Goal: Task Accomplishment & Management: Manage account settings

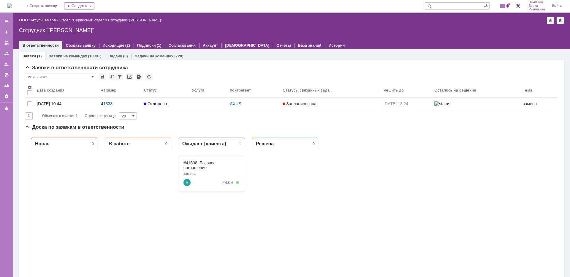
click at [46, 21] on link "ООО "Аксус-Самара"" at bounding box center [38, 20] width 38 height 4
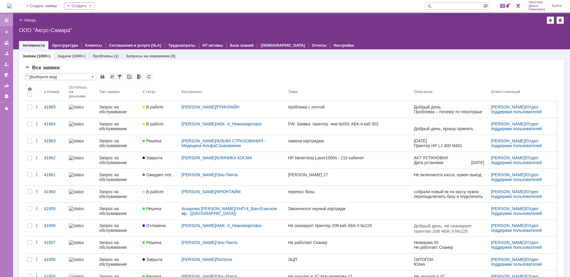
click at [8, 21] on div at bounding box center [6, 20] width 5 height 5
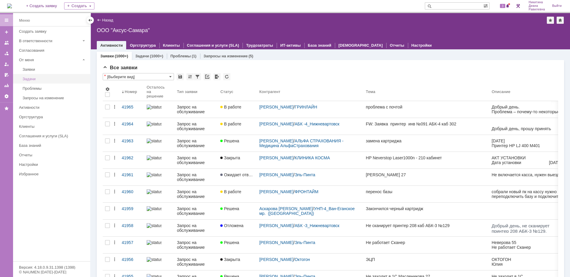
click at [37, 78] on div "Задачи" at bounding box center [55, 79] width 64 height 4
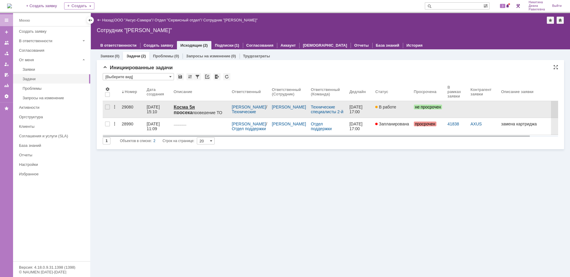
click at [190, 109] on strong "Косма 5я просека" at bounding box center [183, 109] width 21 height 10
click at [152, 111] on div "23.09.2025 15:10" at bounding box center [154, 108] width 14 height 9
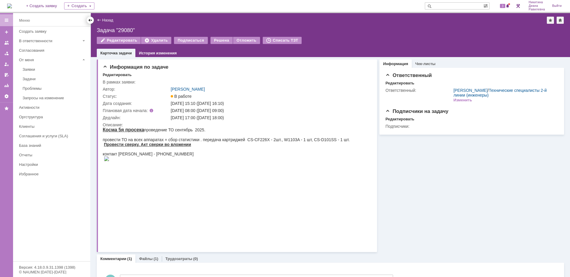
click at [90, 19] on div at bounding box center [90, 20] width 5 height 5
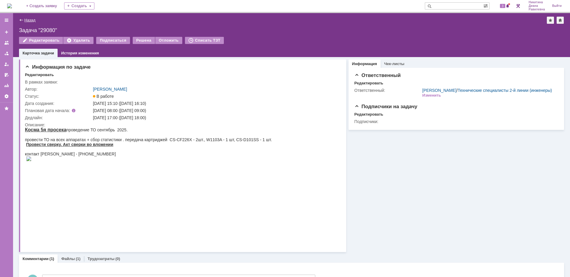
click at [34, 21] on link "Назад" at bounding box center [29, 20] width 11 height 4
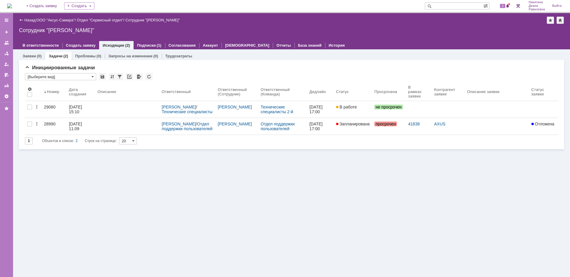
click at [456, 7] on input "text" at bounding box center [454, 5] width 58 height 7
type input "29039"
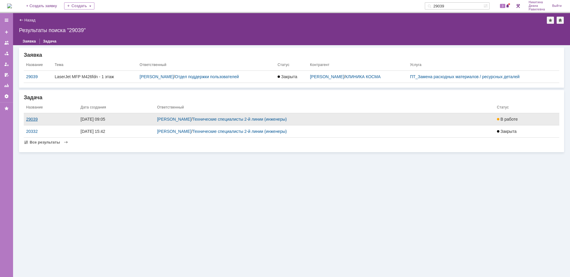
click at [31, 120] on div "29039" at bounding box center [51, 119] width 50 height 5
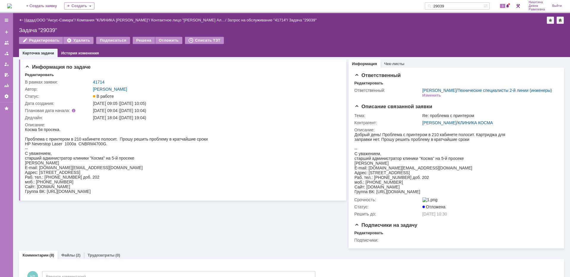
click at [29, 20] on link "Назад" at bounding box center [29, 20] width 11 height 4
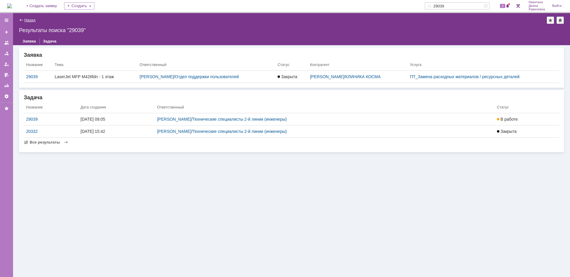
click at [29, 20] on link "Назад" at bounding box center [29, 20] width 11 height 4
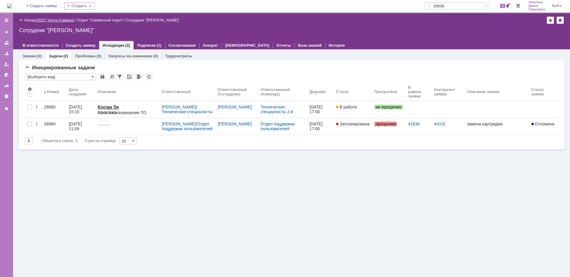
click at [59, 19] on link "ООО "Аксус-Самара"" at bounding box center [56, 20] width 38 height 4
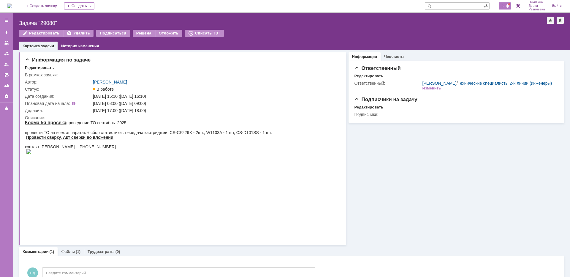
click at [504, 5] on span "3" at bounding box center [502, 6] width 5 height 4
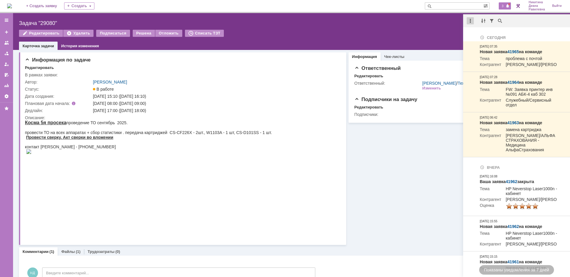
click at [469, 23] on div at bounding box center [469, 20] width 7 height 7
click at [481, 36] on div "Отметить уведомления прочитанными" at bounding box center [511, 36] width 80 height 4
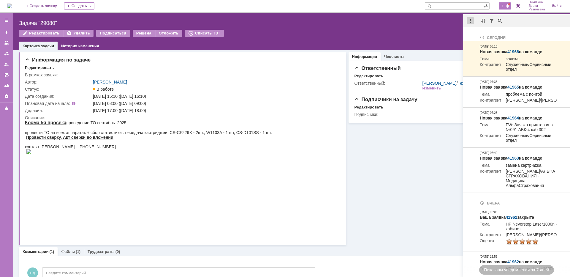
click at [469, 22] on div at bounding box center [469, 20] width 7 height 7
click at [474, 35] on div "Отметить уведомления прочитанными" at bounding box center [511, 36] width 80 height 4
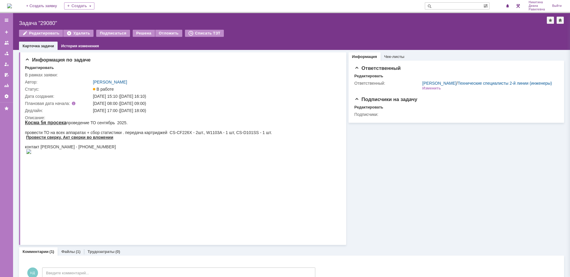
drag, startPoint x: 348, startPoint y: 165, endPoint x: 262, endPoint y: 11, distance: 176.6
click at [348, 165] on div "Информация Чек-листы Ответственный Редактировать Ответственный: Иванов Иван Ник…" at bounding box center [455, 147] width 218 height 195
click at [12, 8] on img at bounding box center [9, 6] width 5 height 5
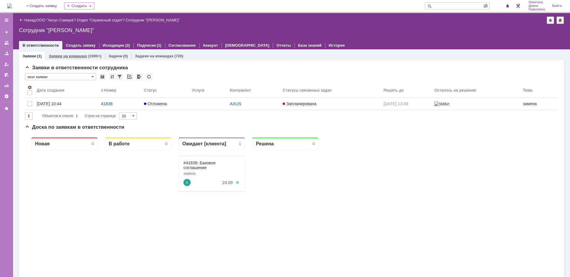
click at [77, 58] on div "Заявки на командах (1000+)" at bounding box center [75, 56] width 60 height 9
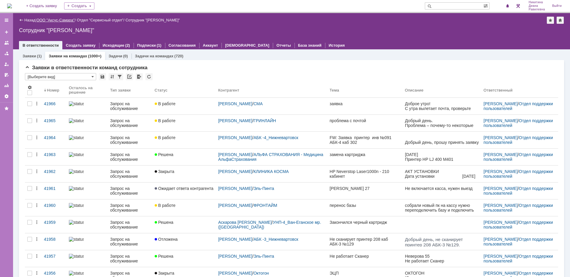
click at [64, 20] on link "ООО "Аксус-Самара"" at bounding box center [56, 20] width 38 height 4
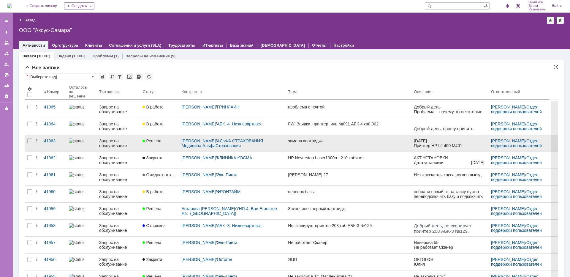
click at [89, 142] on div at bounding box center [82, 140] width 26 height 5
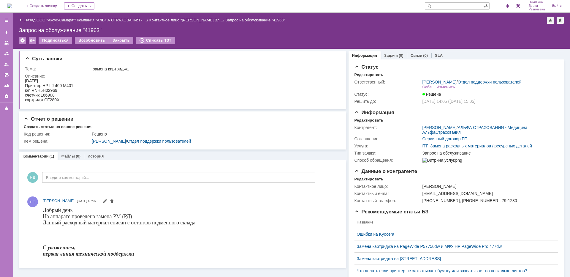
click at [24, 19] on link "Назад" at bounding box center [29, 20] width 11 height 4
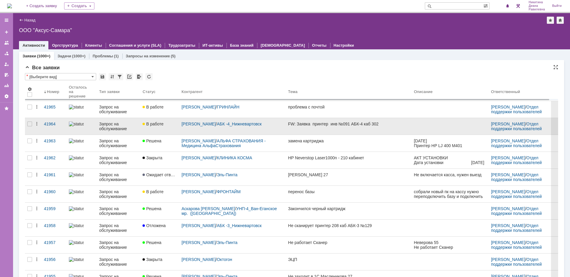
click at [108, 125] on div "Запрос на обслуживание" at bounding box center [118, 125] width 39 height 9
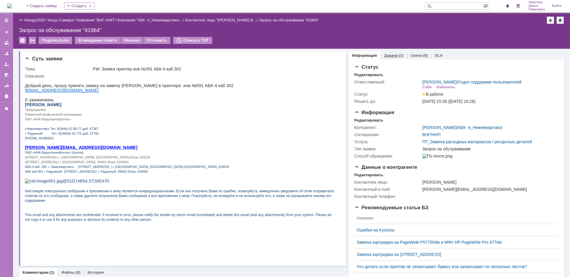
click at [387, 54] on link "Задачи" at bounding box center [391, 55] width 14 height 4
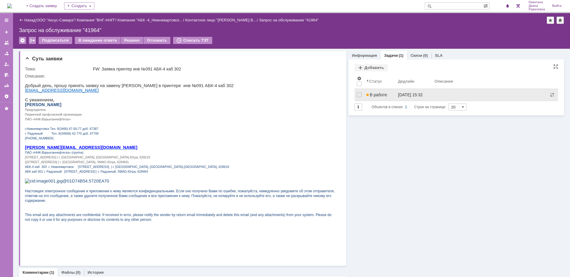
click at [386, 94] on div "В работе" at bounding box center [379, 94] width 27 height 5
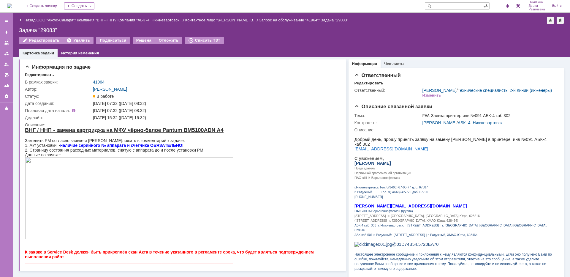
click at [53, 21] on link "ООО "Аксус-Самара"" at bounding box center [56, 20] width 38 height 4
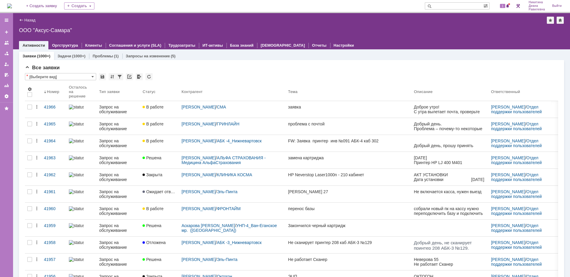
click at [458, 6] on input "text" at bounding box center [454, 5] width 58 height 7
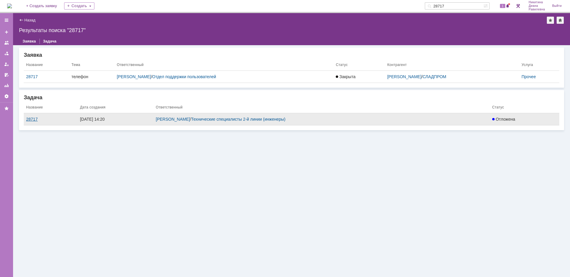
click at [34, 117] on div "28717" at bounding box center [50, 119] width 49 height 5
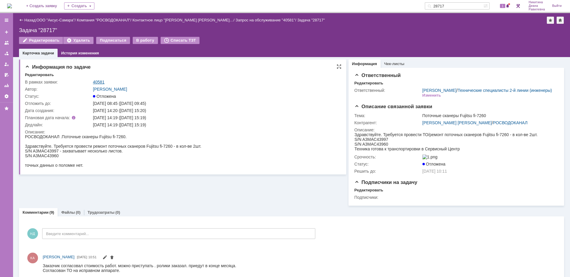
click at [98, 81] on link "40581" at bounding box center [99, 82] width 12 height 5
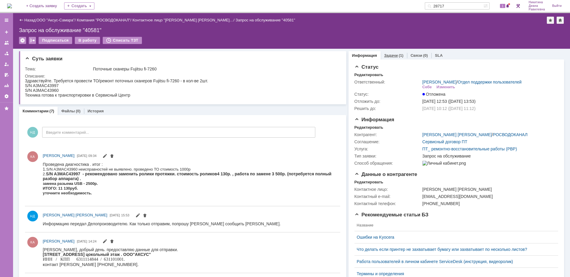
click at [388, 53] on div "Задачи (1)" at bounding box center [393, 55] width 26 height 9
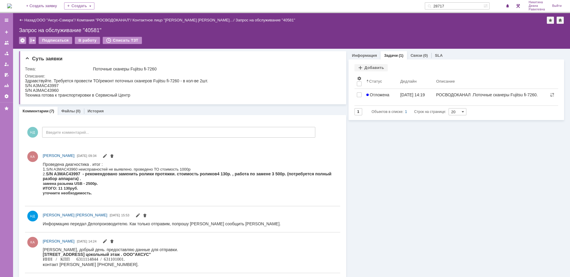
click at [451, 6] on input "28717" at bounding box center [454, 5] width 58 height 7
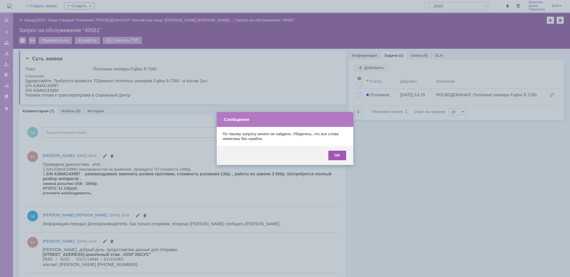
click at [343, 153] on div "OK" at bounding box center [337, 154] width 18 height 9
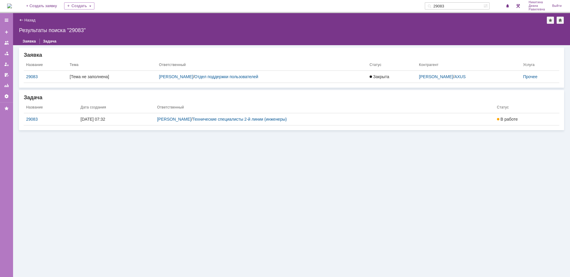
click at [36, 119] on div "29083" at bounding box center [51, 119] width 50 height 5
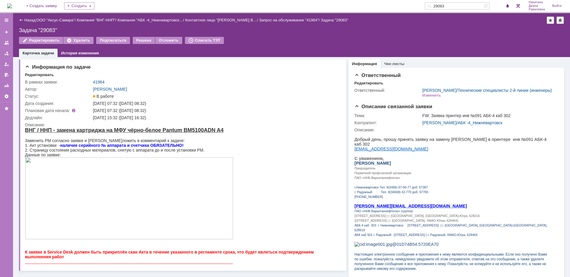
click at [458, 7] on input "29083" at bounding box center [454, 5] width 58 height 7
type input "28965"
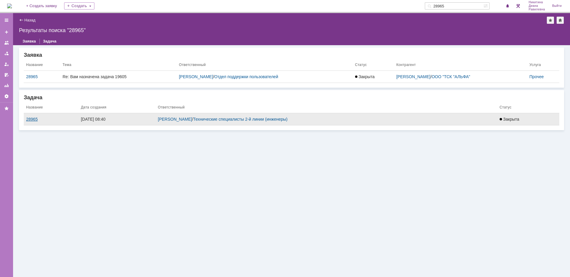
click at [31, 120] on div "28965" at bounding box center [51, 119] width 50 height 5
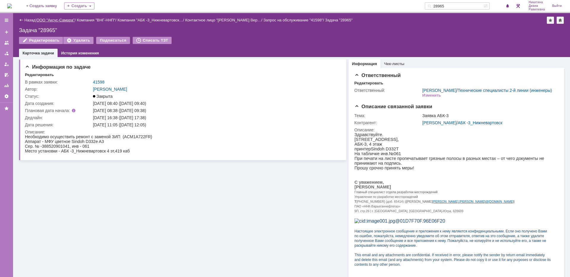
click at [61, 19] on link "ООО "Аксус-Самара"" at bounding box center [56, 20] width 38 height 4
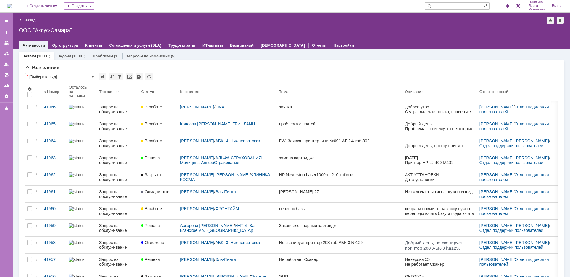
click at [66, 56] on link "Задачи" at bounding box center [65, 56] width 14 height 4
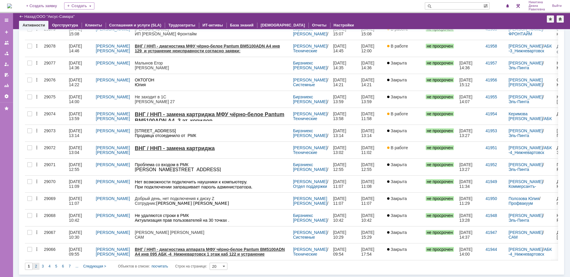
click at [36, 264] on span "2" at bounding box center [36, 266] width 2 height 4
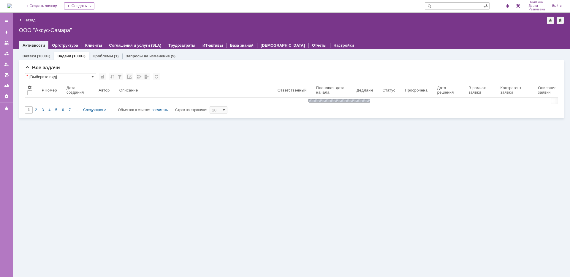
type input "2"
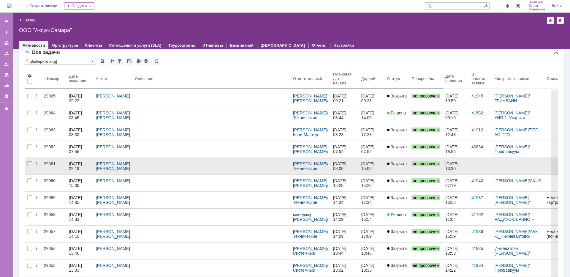
click at [80, 164] on div "22.09.2025 22:19" at bounding box center [76, 165] width 14 height 9
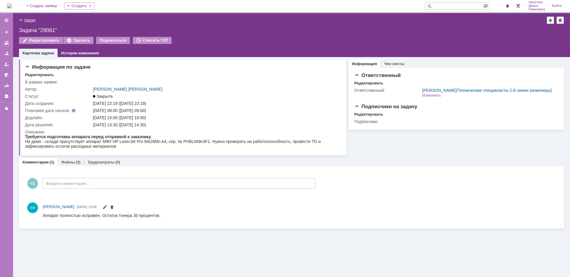
click at [28, 20] on link "Назад" at bounding box center [29, 20] width 11 height 4
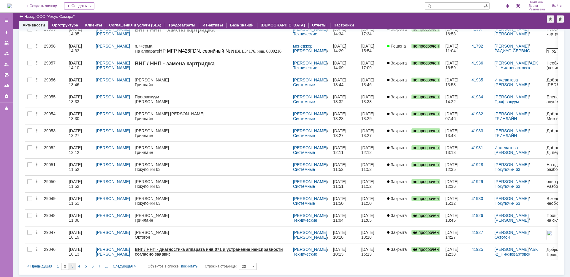
click at [74, 265] on div "3" at bounding box center [72, 265] width 7 height 7
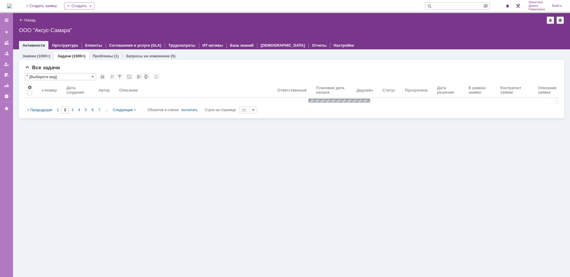
type input "3"
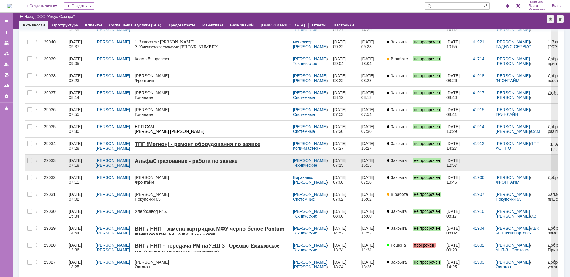
click at [78, 162] on div "22.09.2025 07:18" at bounding box center [76, 162] width 14 height 9
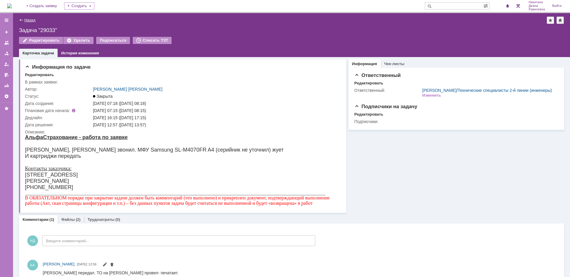
click at [30, 19] on link "Назад" at bounding box center [29, 20] width 11 height 4
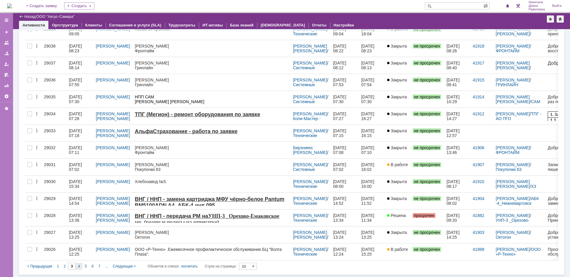
click at [80, 266] on div "4" at bounding box center [79, 265] width 7 height 7
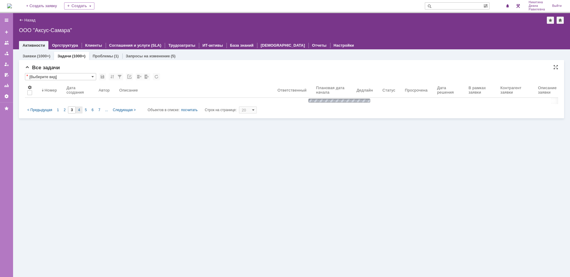
type input "4"
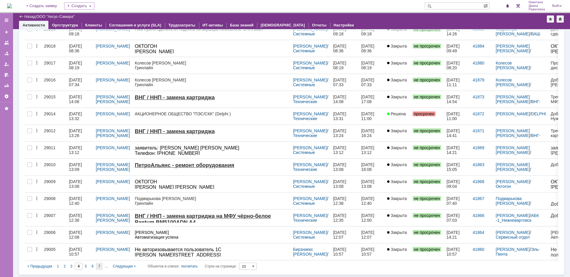
click at [98, 266] on div "7" at bounding box center [99, 265] width 7 height 7
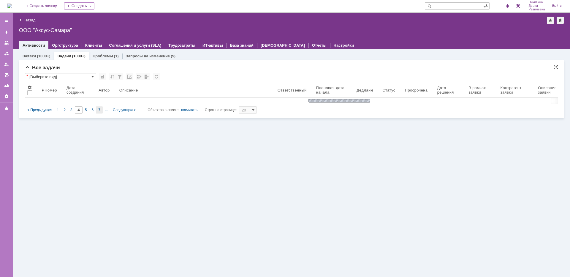
type input "7"
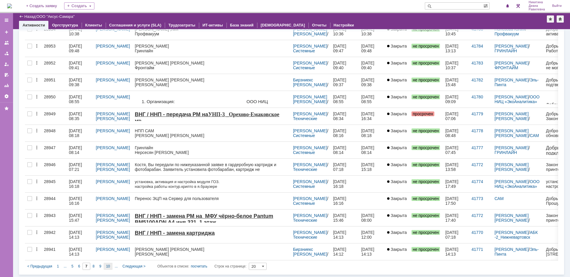
click at [106, 266] on span "10" at bounding box center [108, 266] width 4 height 4
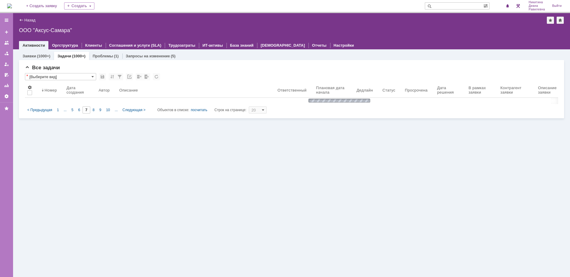
type input "10"
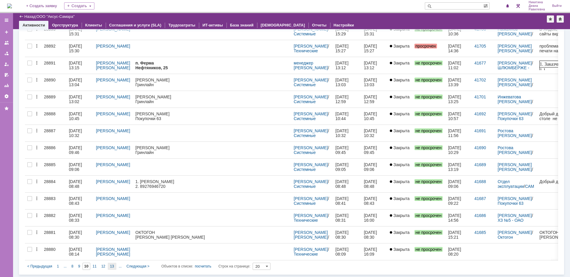
click at [112, 267] on span "13" at bounding box center [112, 266] width 4 height 4
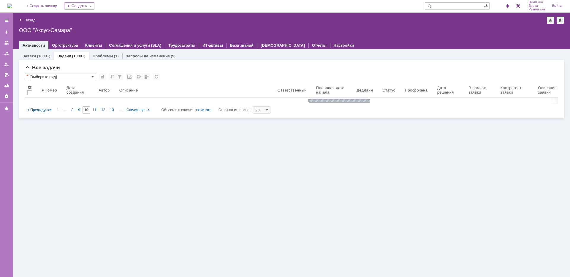
type input "13"
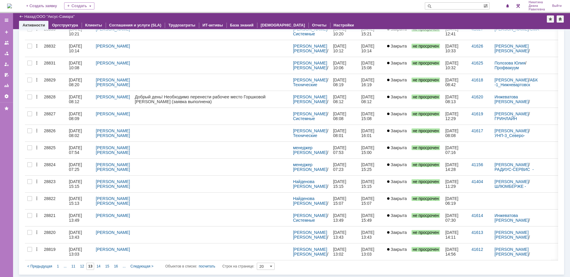
click at [112, 264] on div "16" at bounding box center [116, 265] width 9 height 7
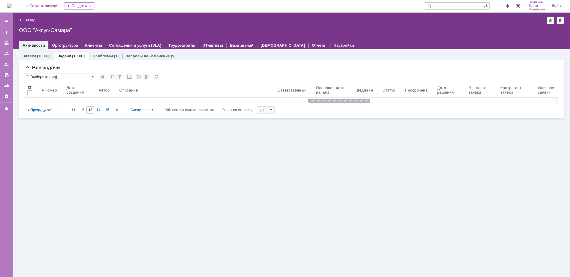
type input "16"
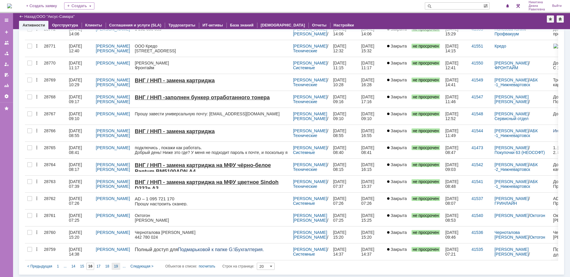
click at [116, 268] on span "19" at bounding box center [116, 266] width 4 height 4
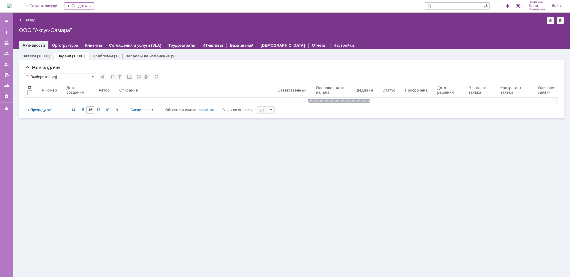
type input "19"
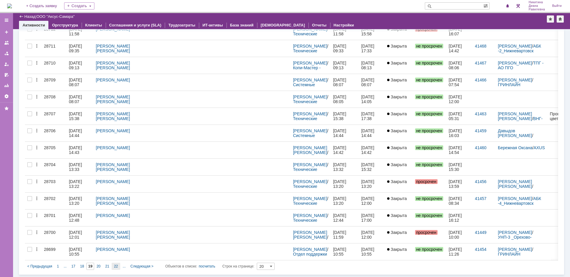
click at [115, 266] on span "22" at bounding box center [116, 266] width 4 height 4
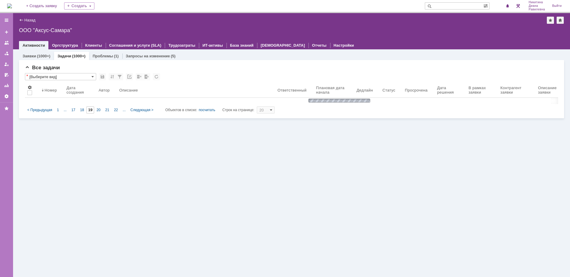
type input "22"
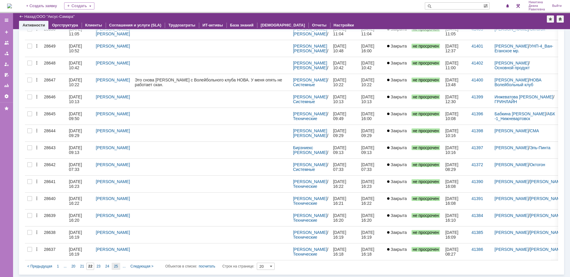
click at [114, 265] on span "25" at bounding box center [116, 266] width 4 height 4
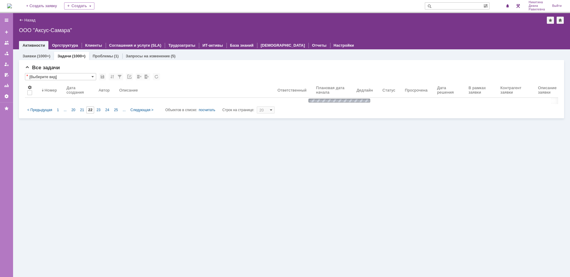
type input "25"
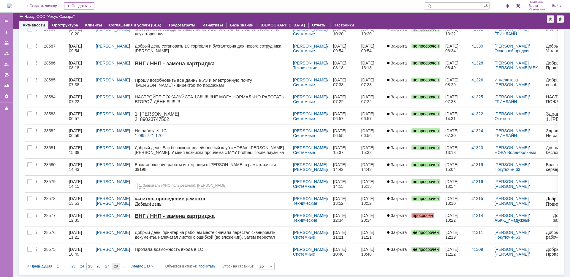
click at [114, 266] on span "28" at bounding box center [116, 266] width 4 height 4
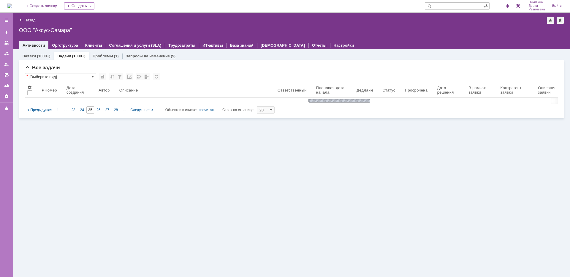
type input "28"
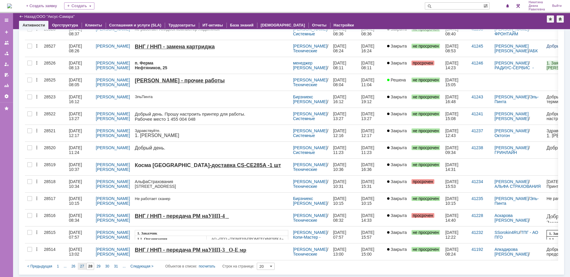
click at [85, 265] on div "27" at bounding box center [82, 265] width 9 height 7
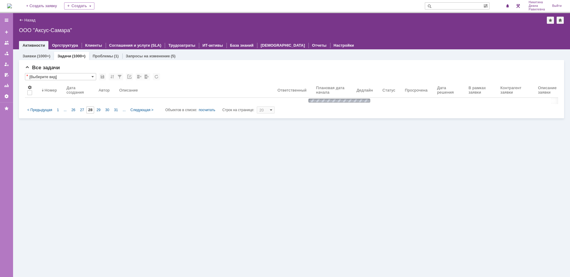
type input "27"
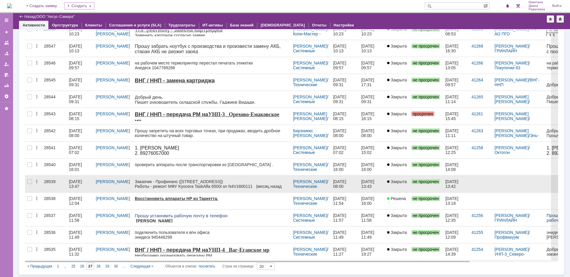
click at [47, 181] on div "28539" at bounding box center [54, 181] width 20 height 5
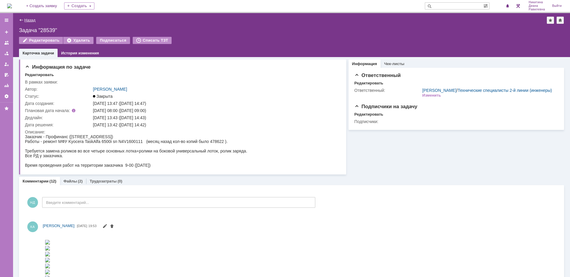
click at [26, 22] on link "Назад" at bounding box center [29, 20] width 11 height 4
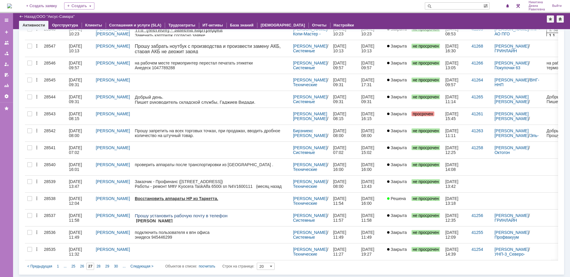
click at [86, 268] on div "26" at bounding box center [82, 265] width 9 height 7
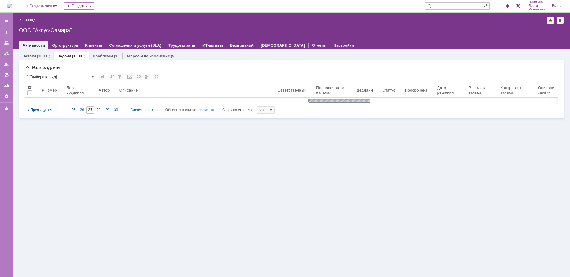
type input "26"
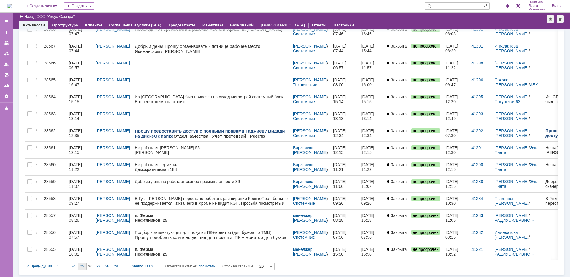
click at [84, 264] on div "25" at bounding box center [82, 265] width 9 height 7
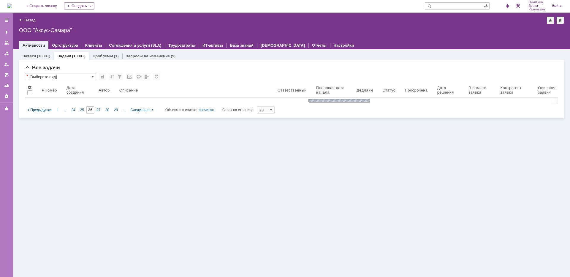
type input "25"
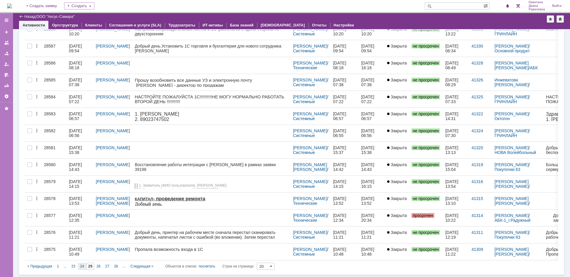
click at [84, 265] on div "24" at bounding box center [82, 265] width 9 height 7
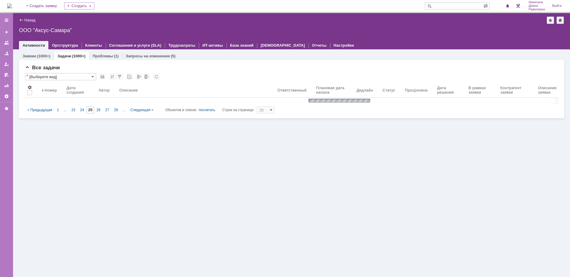
type input "24"
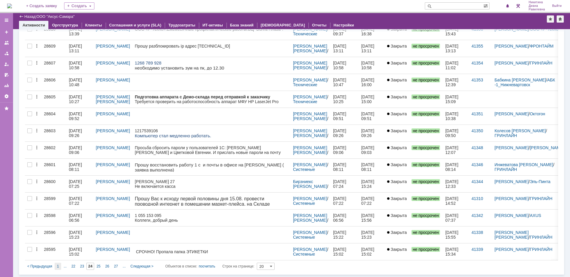
click at [59, 264] on div "1" at bounding box center [58, 265] width 7 height 7
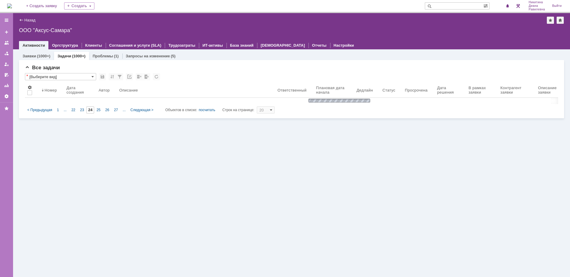
type input "1"
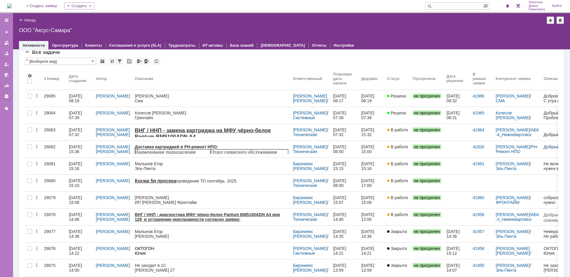
click at [456, 5] on input "text" at bounding box center [454, 5] width 58 height 7
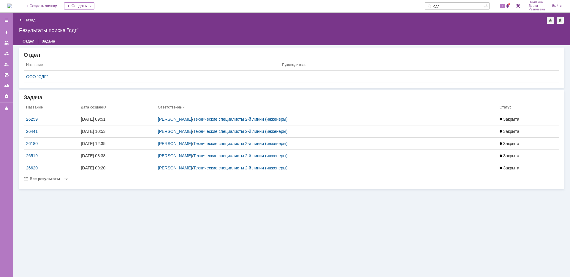
drag, startPoint x: 446, startPoint y: 5, endPoint x: 437, endPoint y: 6, distance: 9.0
click at [437, 6] on input "сдг" at bounding box center [454, 5] width 58 height 7
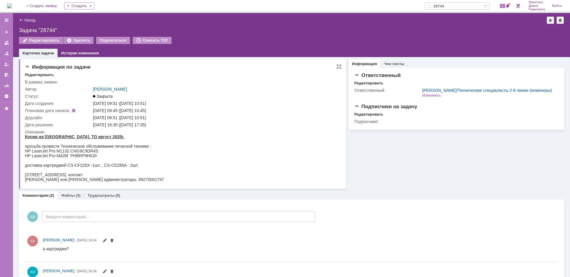
scroll to position [18, 0]
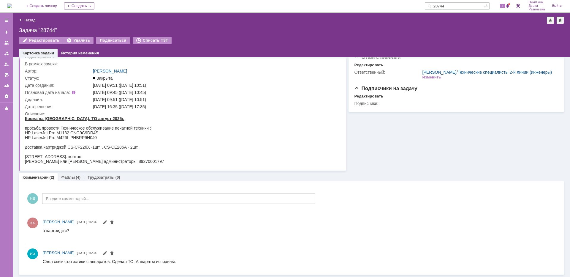
click at [456, 6] on input "28744" at bounding box center [454, 5] width 58 height 7
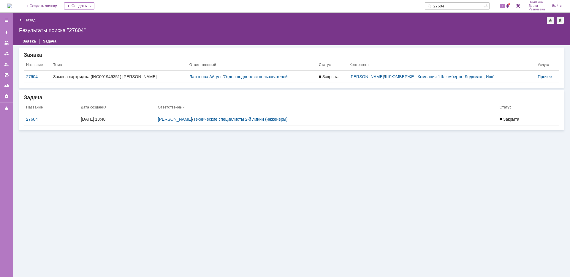
click at [32, 120] on div "27604" at bounding box center [51, 119] width 50 height 5
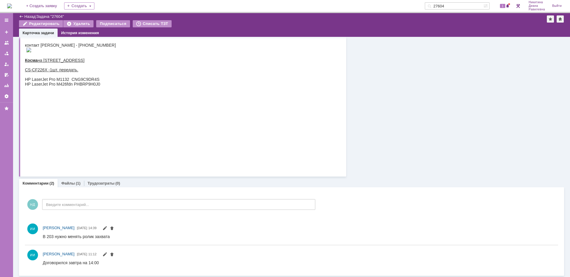
scroll to position [97, 0]
click at [506, 7] on span at bounding box center [507, 6] width 4 height 5
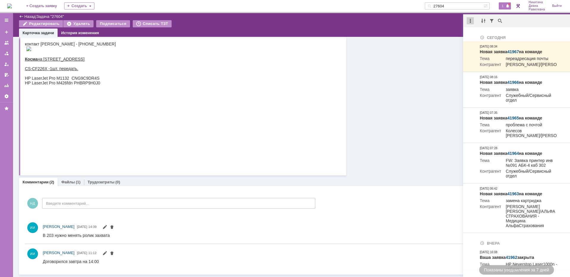
click at [470, 19] on div at bounding box center [469, 20] width 7 height 7
click at [478, 35] on div "Отметить уведомления прочитанными" at bounding box center [511, 36] width 80 height 4
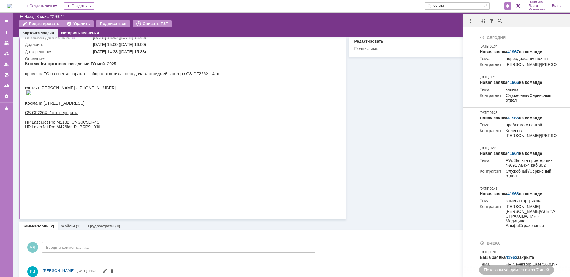
scroll to position [0, 0]
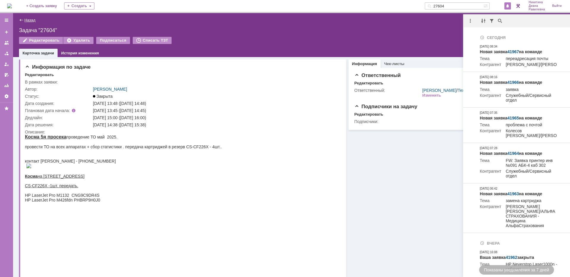
click at [32, 18] on link "Назад" at bounding box center [29, 20] width 11 height 4
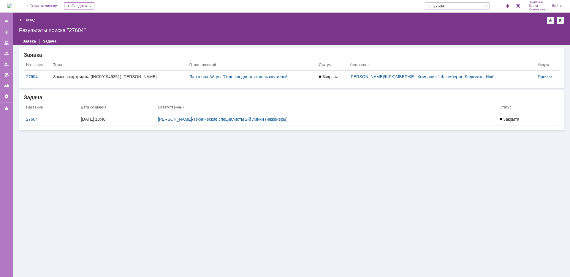
click at [28, 18] on link "Назад" at bounding box center [29, 20] width 11 height 4
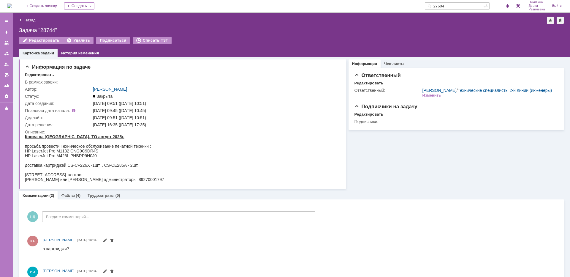
click at [34, 20] on link "Назад" at bounding box center [29, 20] width 11 height 4
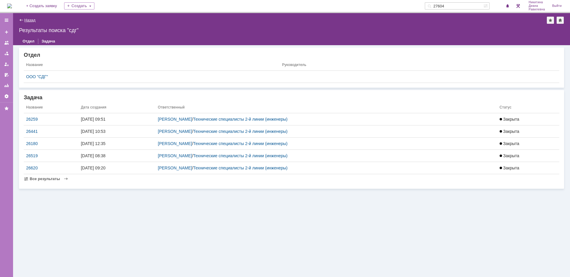
click at [26, 20] on link "Назад" at bounding box center [29, 20] width 11 height 4
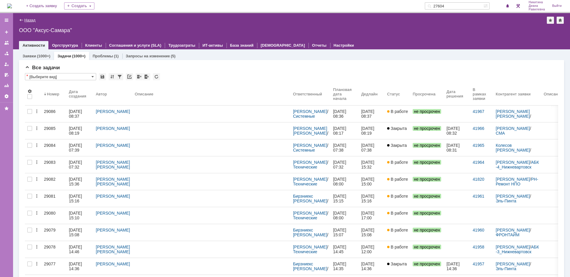
click at [30, 19] on link "Назад" at bounding box center [29, 20] width 11 height 4
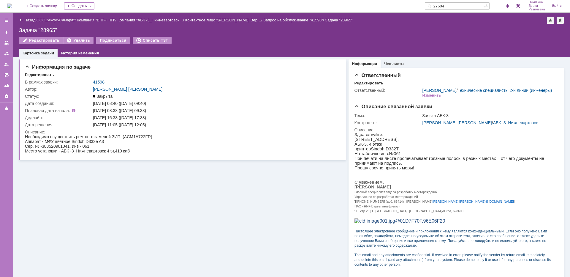
click at [60, 21] on link "ООО "Аксус-Самара"" at bounding box center [56, 20] width 38 height 4
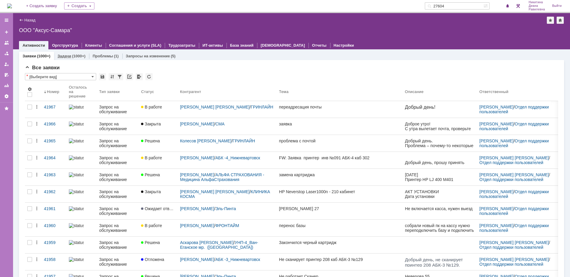
click at [74, 56] on div "(1000+)" at bounding box center [78, 56] width 13 height 4
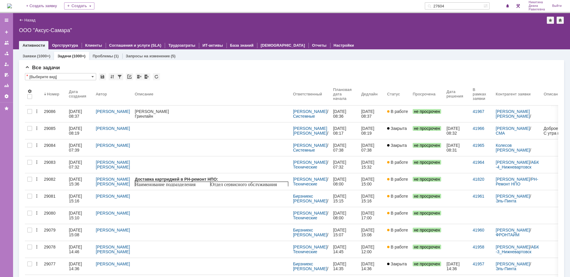
click at [450, 6] on input "27604" at bounding box center [454, 5] width 58 height 7
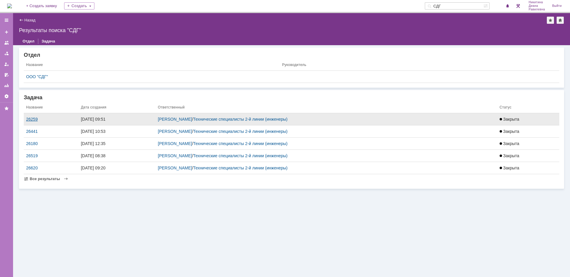
click at [35, 118] on div "26259" at bounding box center [51, 119] width 50 height 5
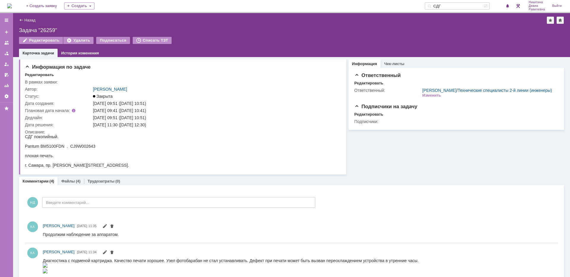
click at [452, 3] on input "СДГ" at bounding box center [454, 5] width 58 height 7
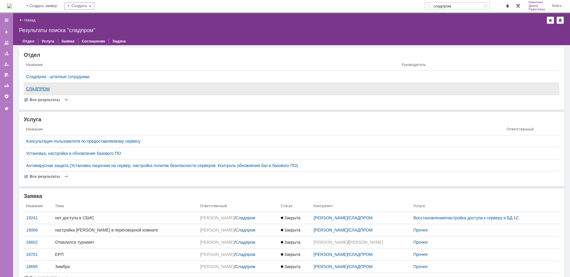
click at [47, 88] on div "СЛАДПРОМ" at bounding box center [211, 88] width 371 height 5
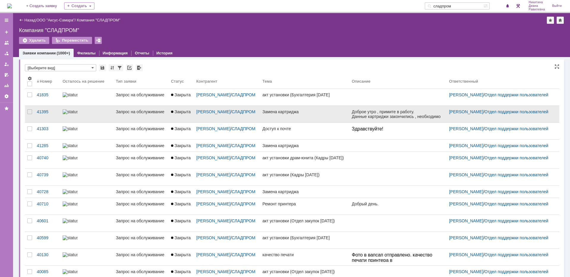
click at [93, 112] on div at bounding box center [87, 111] width 48 height 5
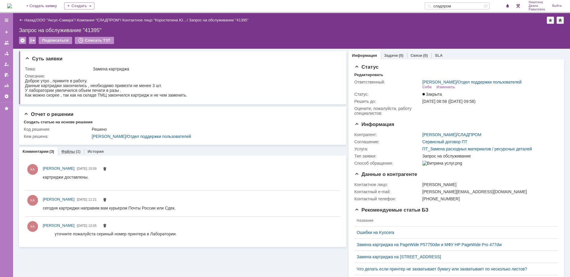
click at [69, 150] on link "Файлы" at bounding box center [68, 151] width 14 height 4
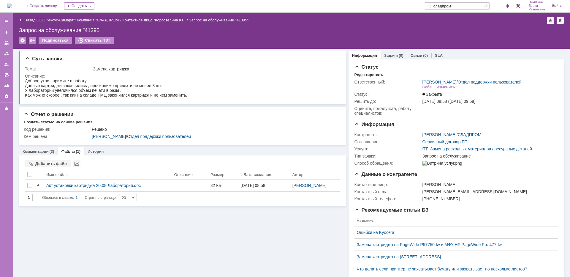
click at [40, 152] on link "Комментарии" at bounding box center [36, 151] width 26 height 4
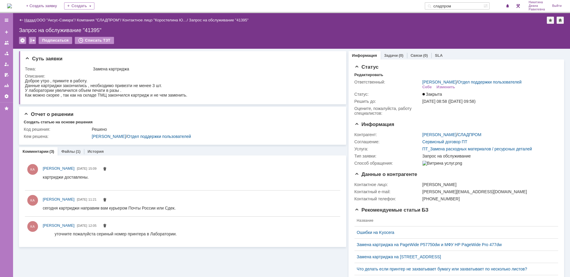
click at [34, 21] on link "Назад" at bounding box center [29, 20] width 11 height 4
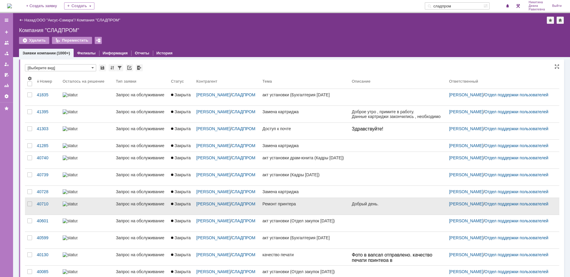
click at [103, 206] on div at bounding box center [87, 203] width 48 height 5
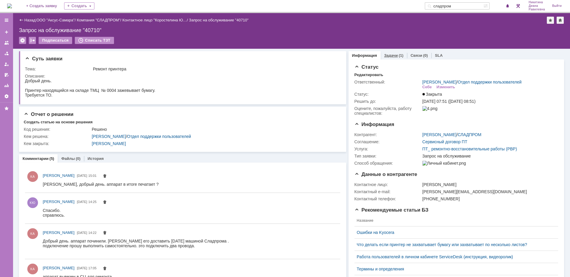
click at [387, 57] on link "Задачи" at bounding box center [391, 55] width 14 height 4
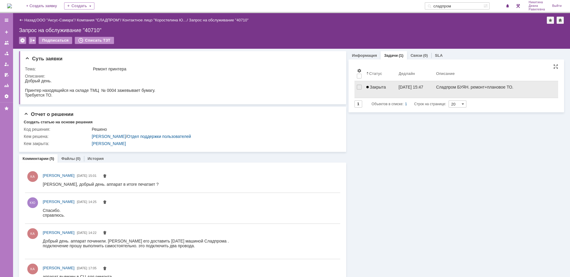
click at [381, 88] on span "Закрыта" at bounding box center [376, 87] width 20 height 5
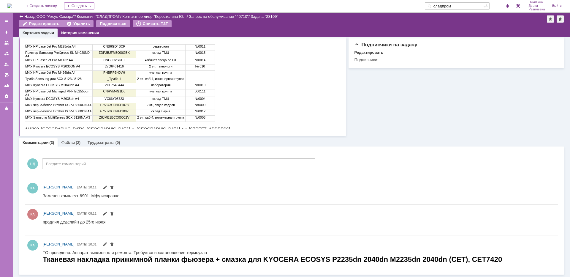
scroll to position [118, 0]
click at [461, 6] on input "сладпром" at bounding box center [454, 5] width 58 height 7
type input "28921"
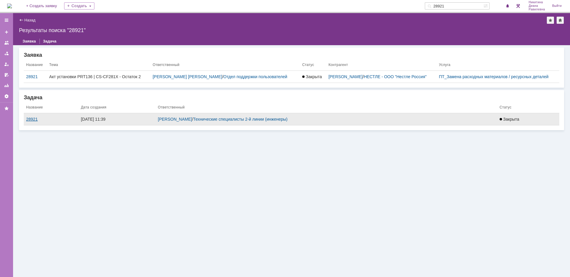
click at [29, 117] on div "28921" at bounding box center [51, 119] width 50 height 5
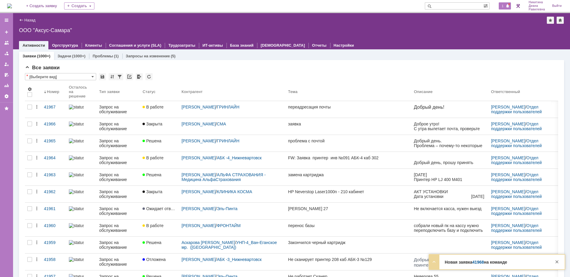
click at [500, 6] on span "1" at bounding box center [502, 6] width 5 height 4
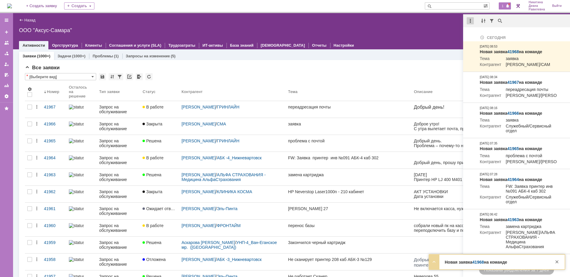
click at [470, 21] on div at bounding box center [469, 20] width 7 height 7
click at [472, 34] on div "Отметить уведомления прочитанными" at bounding box center [511, 36] width 80 height 4
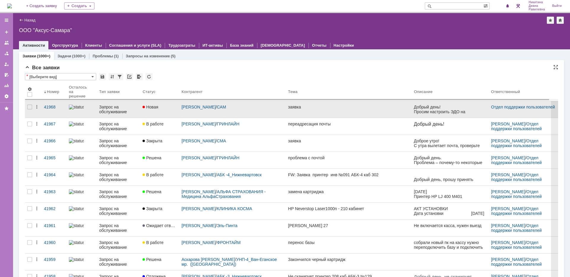
click at [99, 110] on div "Запрос на обслуживание" at bounding box center [118, 108] width 39 height 9
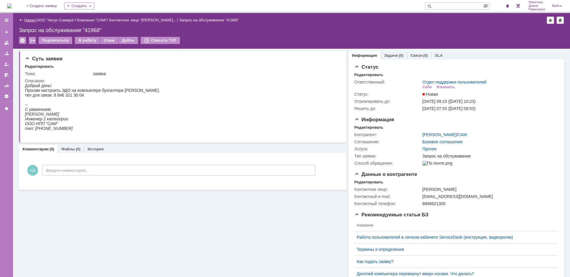
click at [31, 18] on link "Назад" at bounding box center [29, 20] width 11 height 4
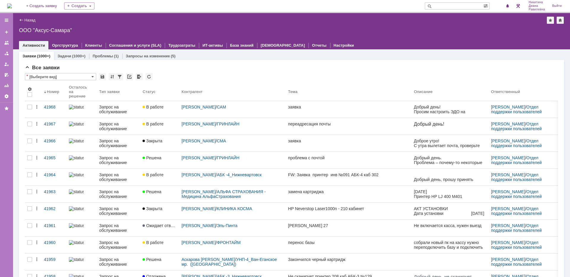
click at [461, 6] on input "text" at bounding box center [454, 5] width 58 height 7
type input "41395"
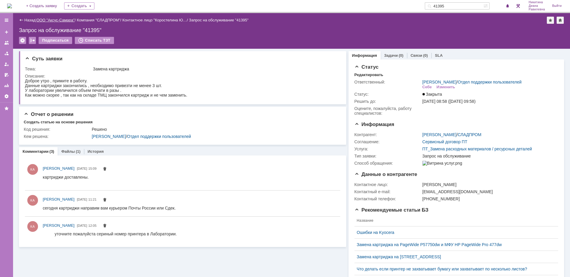
click at [58, 19] on link "ООО "Аксус-Самара"" at bounding box center [56, 20] width 38 height 4
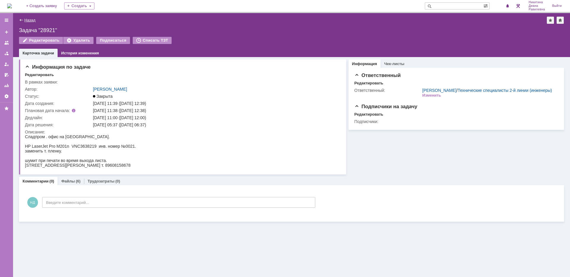
click at [28, 20] on link "Назад" at bounding box center [29, 20] width 11 height 4
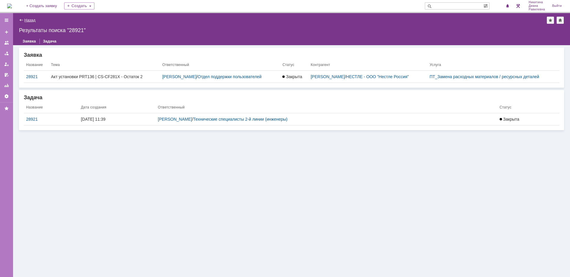
click at [26, 20] on link "Назад" at bounding box center [29, 20] width 11 height 4
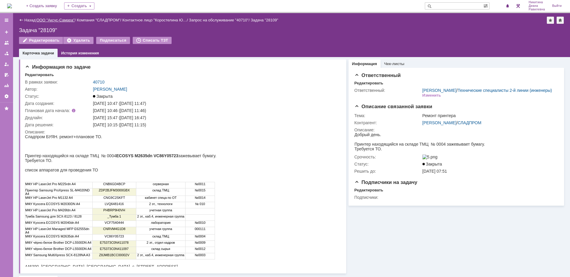
click at [55, 18] on link "ООО "Аксус-Самара"" at bounding box center [56, 20] width 38 height 4
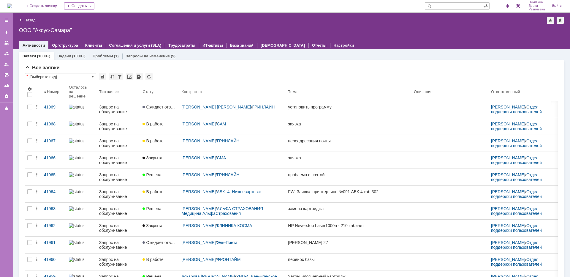
click at [458, 6] on input "text" at bounding box center [454, 5] width 58 height 7
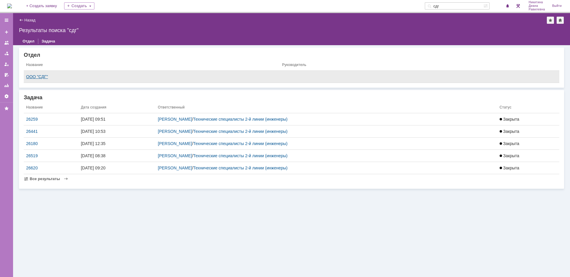
click at [41, 75] on div "ООО "СДГ"" at bounding box center [151, 76] width 251 height 5
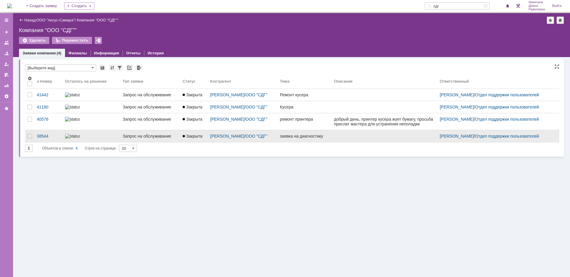
click at [92, 138] on div at bounding box center [91, 136] width 53 height 5
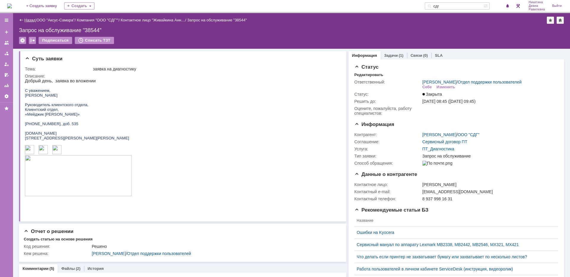
click at [26, 20] on link "Назад" at bounding box center [29, 20] width 11 height 4
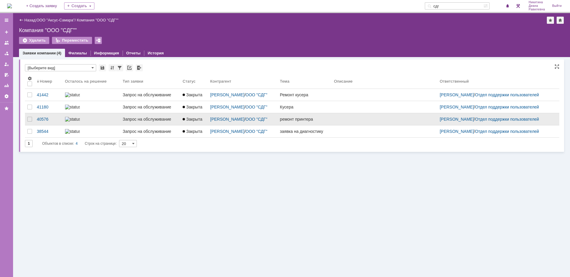
click at [123, 121] on div "Запрос на обслуживание" at bounding box center [150, 119] width 55 height 5
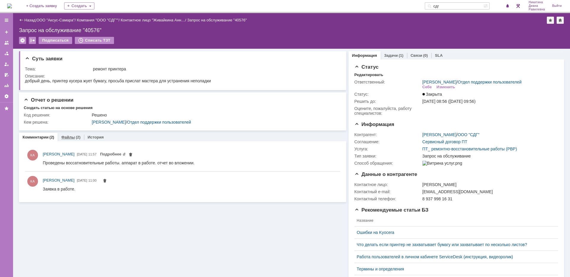
click at [80, 135] on div "Файлы (2)" at bounding box center [71, 137] width 26 height 9
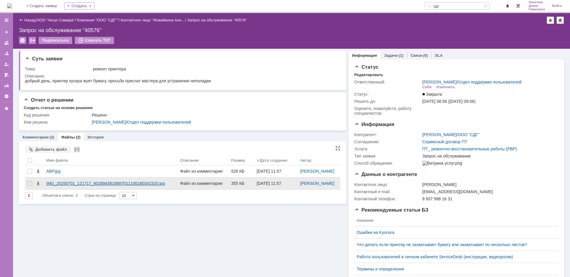
click at [104, 185] on div "IMG_20250701_121717_8028943818887011100180341520.jpg" at bounding box center [110, 183] width 129 height 5
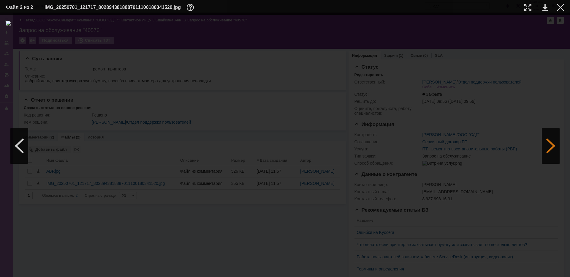
click at [558, 145] on div at bounding box center [551, 146] width 18 height 36
click at [558, 7] on div at bounding box center [560, 7] width 7 height 7
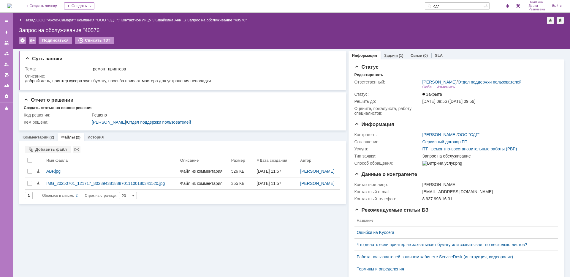
click at [393, 56] on link "Задачи" at bounding box center [391, 55] width 14 height 4
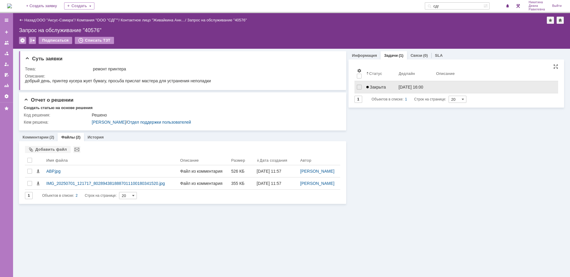
click at [385, 85] on span "Закрыта" at bounding box center [376, 87] width 20 height 5
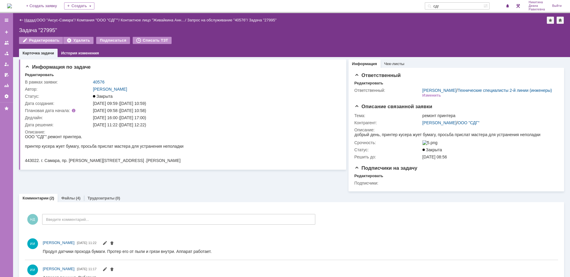
click at [27, 19] on link "Назад" at bounding box center [29, 20] width 11 height 4
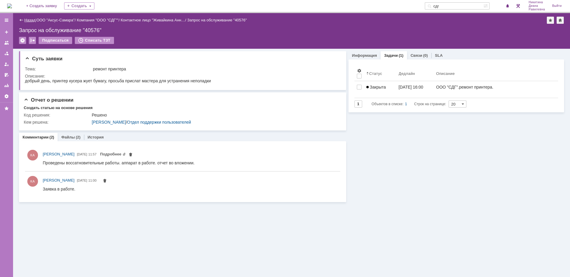
click at [29, 20] on link "Назад" at bounding box center [29, 20] width 11 height 4
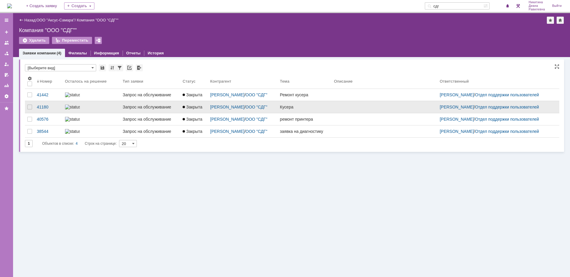
click at [103, 108] on div at bounding box center [91, 106] width 53 height 5
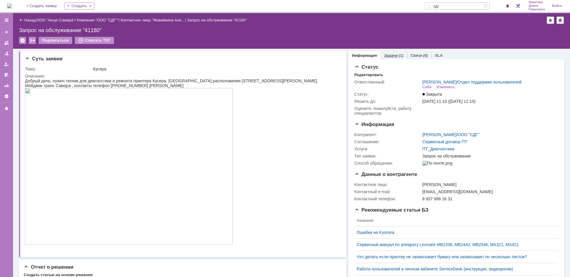
click at [390, 55] on link "Задачи" at bounding box center [391, 55] width 14 height 4
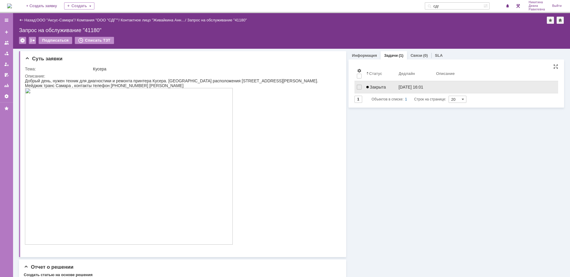
click at [380, 84] on link "Закрыта" at bounding box center [380, 87] width 32 height 12
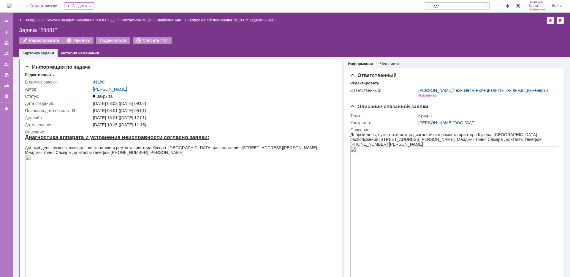
click at [25, 19] on link "Назад" at bounding box center [29, 20] width 11 height 4
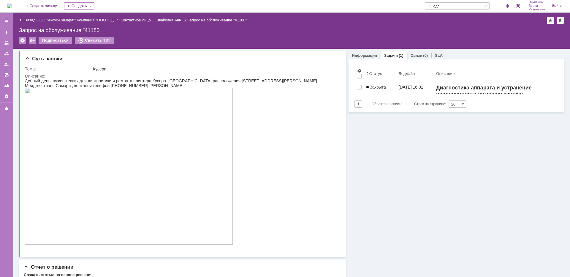
click at [28, 20] on link "Назад" at bounding box center [29, 20] width 11 height 4
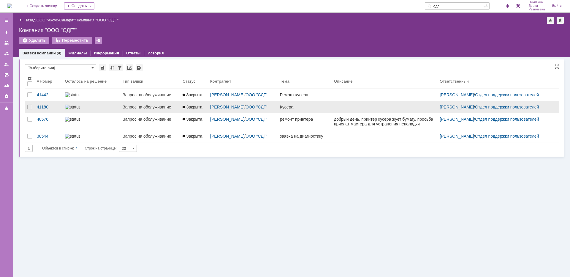
click at [96, 109] on div at bounding box center [91, 106] width 53 height 5
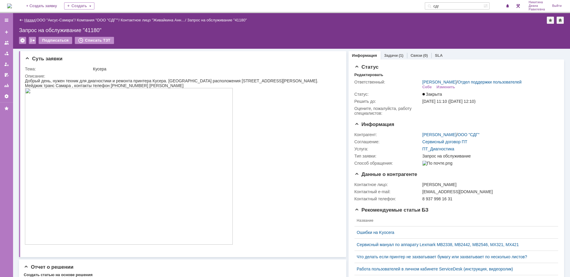
click at [29, 21] on link "Назад" at bounding box center [29, 20] width 11 height 4
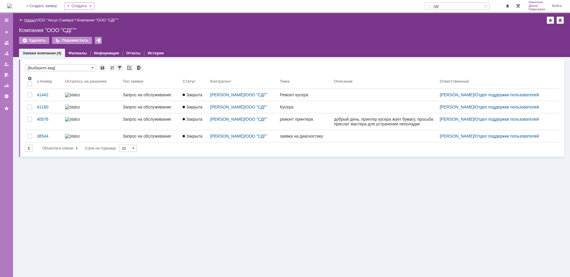
click at [27, 22] on link "Назад" at bounding box center [29, 20] width 11 height 4
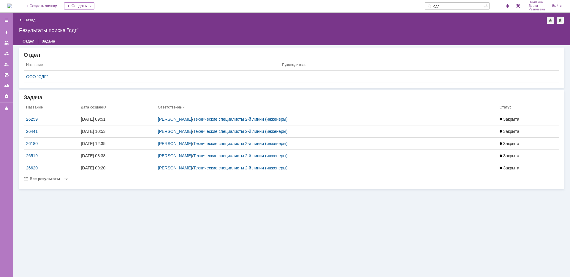
click at [29, 19] on link "Назад" at bounding box center [29, 20] width 11 height 4
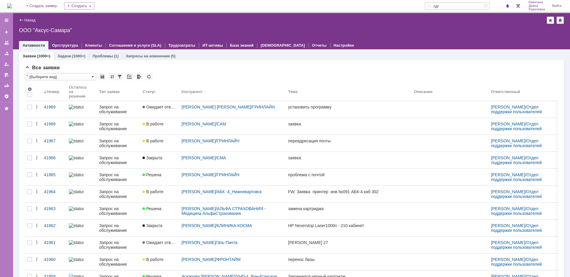
click at [453, 7] on input "сдг" at bounding box center [454, 5] width 58 height 7
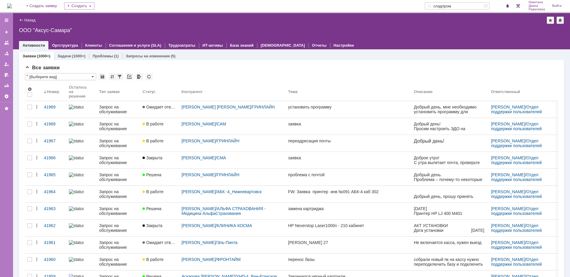
type input "сладпром"
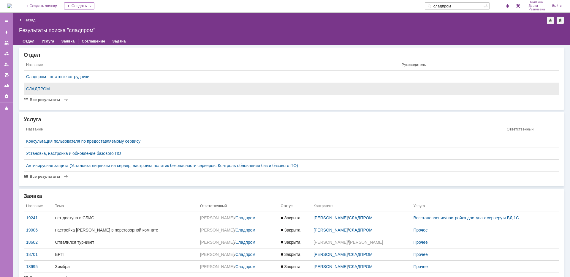
click at [43, 88] on div "СЛАДПРОМ" at bounding box center [211, 88] width 371 height 5
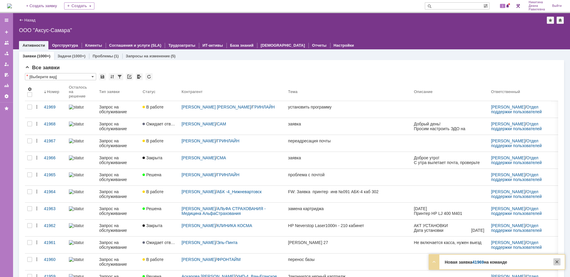
click at [558, 261] on div at bounding box center [556, 261] width 7 height 7
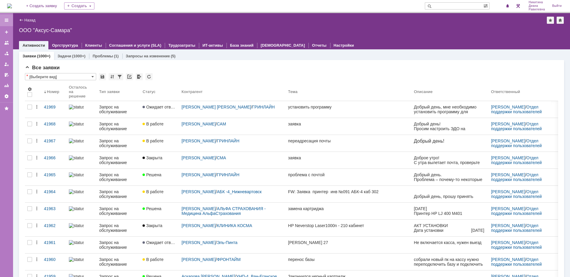
click at [8, 20] on div at bounding box center [6, 20] width 5 height 5
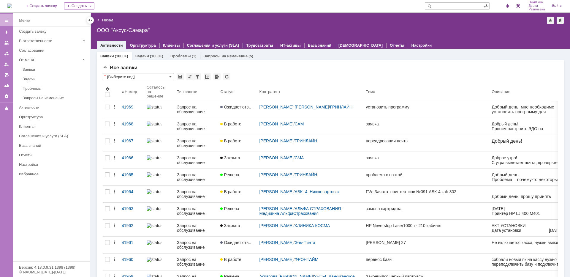
click at [220, 25] on div "Назад | ООО "Аксус-Самара" ООО "Аксус-Самара" root$101 Активности Оргструктура …" at bounding box center [330, 31] width 479 height 36
click at [91, 18] on div at bounding box center [90, 20] width 5 height 5
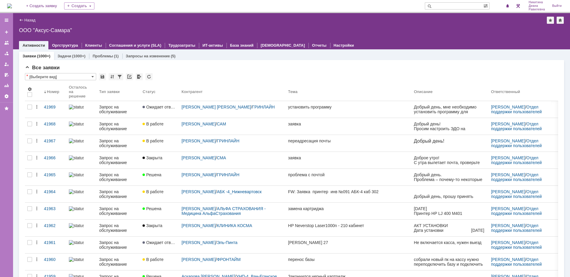
click at [72, 55] on div "(1000+)" at bounding box center [78, 56] width 13 height 4
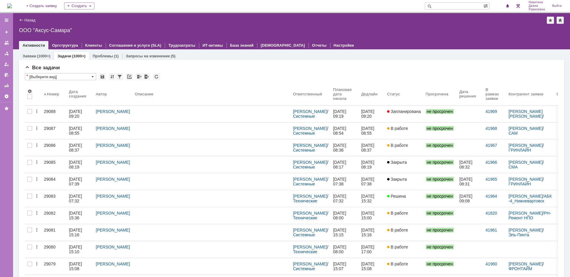
click at [447, 6] on input "text" at bounding box center [454, 5] width 58 height 7
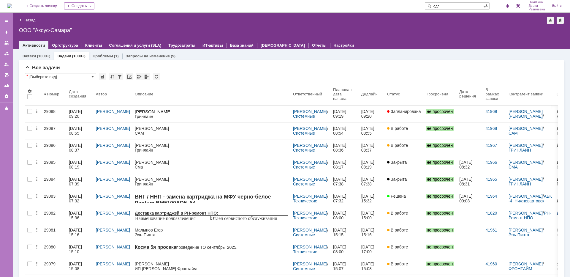
type input "сдг"
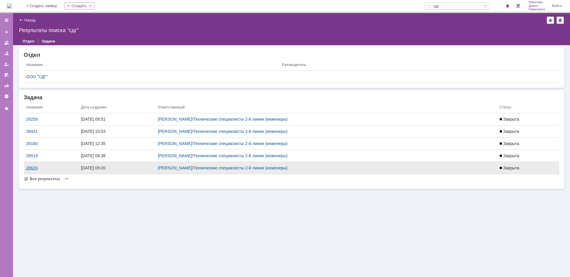
click at [38, 168] on div "26620" at bounding box center [51, 167] width 50 height 5
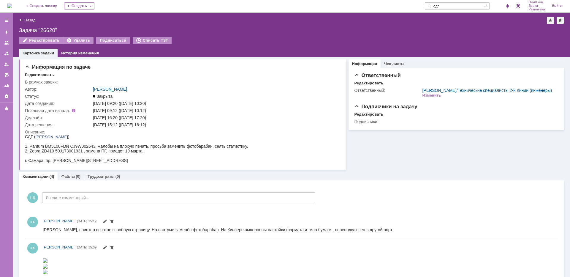
click at [28, 20] on link "Назад" at bounding box center [29, 20] width 11 height 4
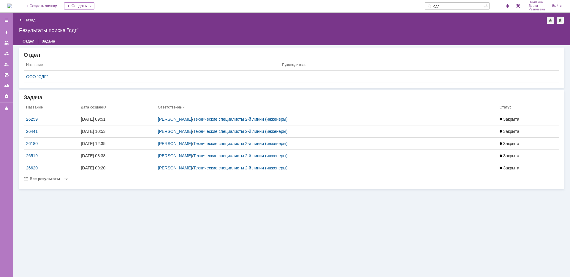
click at [35, 157] on div "26519" at bounding box center [51, 155] width 50 height 5
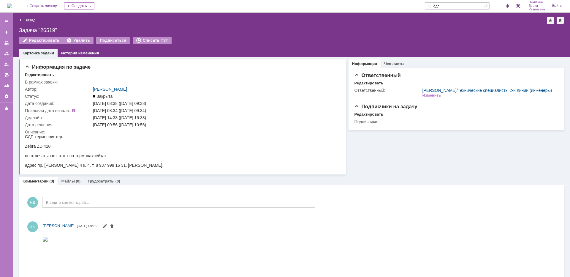
click at [34, 22] on link "Назад" at bounding box center [29, 20] width 11 height 4
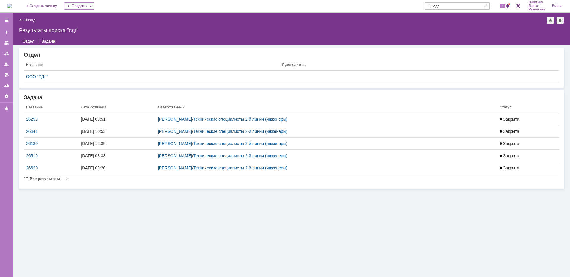
click at [34, 23] on div "Назад | Результаты поиска "сдг"" at bounding box center [291, 20] width 545 height 7
click at [28, 19] on link "Назад" at bounding box center [29, 20] width 11 height 4
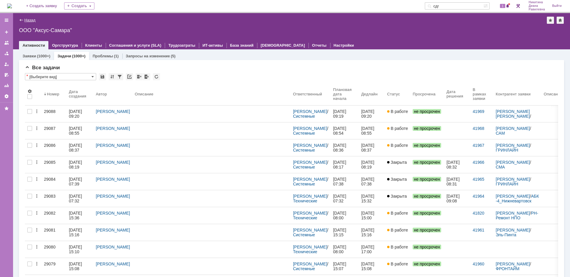
click at [31, 21] on link "Назад" at bounding box center [29, 20] width 11 height 4
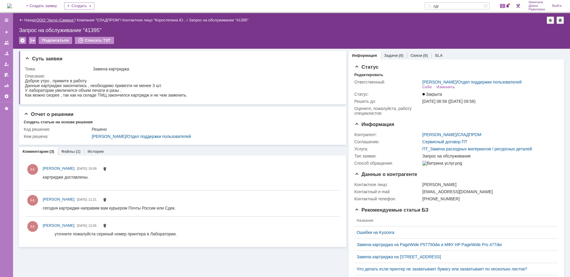
click at [58, 21] on link "ООО "Аксус-Самара"" at bounding box center [56, 20] width 38 height 4
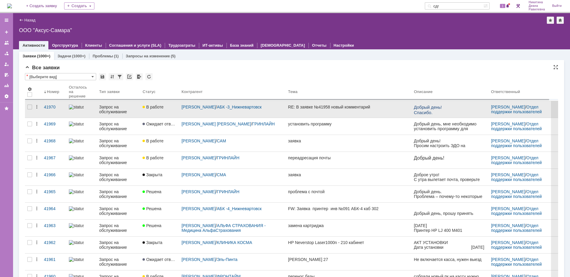
click at [106, 108] on div "Запрос на обслуживание" at bounding box center [118, 108] width 39 height 9
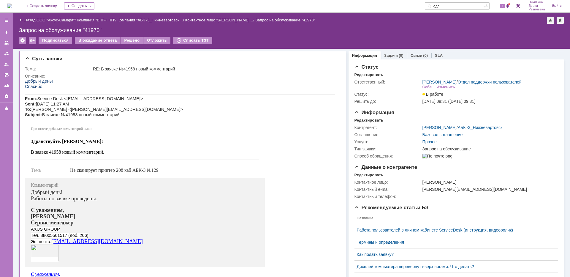
click at [33, 20] on link "Назад" at bounding box center [29, 20] width 11 height 4
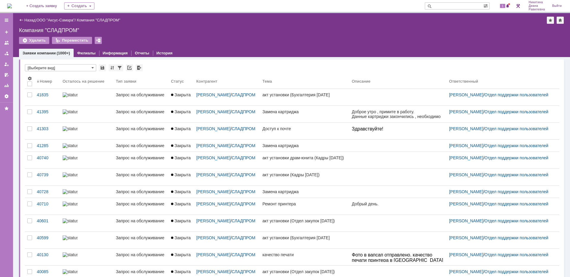
click at [450, 6] on input "text" at bounding box center [454, 5] width 58 height 7
click at [53, 18] on link "ООО "Аксус-Самара"" at bounding box center [56, 20] width 38 height 4
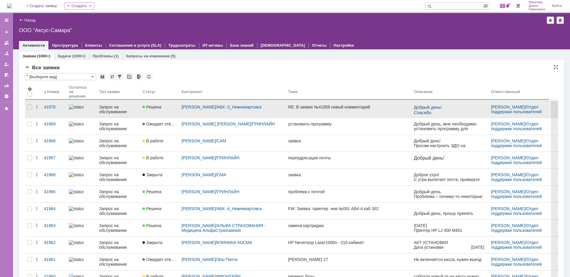
click at [102, 108] on div "Запрос на обслуживание" at bounding box center [118, 108] width 39 height 9
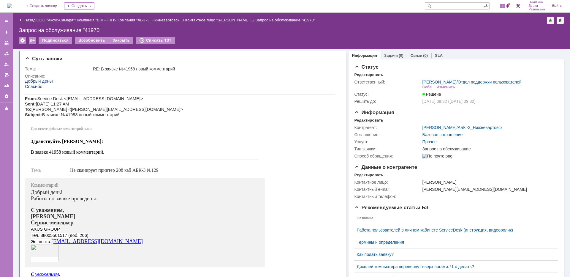
click at [28, 19] on link "Назад" at bounding box center [29, 20] width 11 height 4
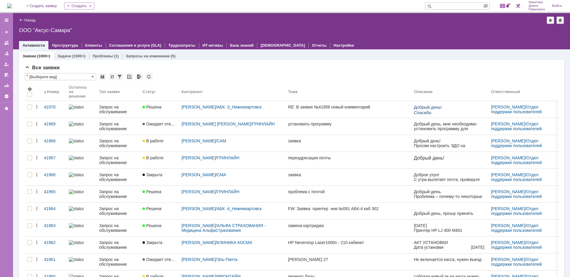
click at [447, 7] on input "text" at bounding box center [454, 5] width 58 height 7
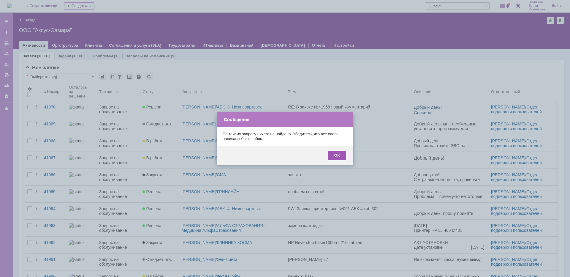
click at [339, 157] on div "OK" at bounding box center [337, 154] width 18 height 9
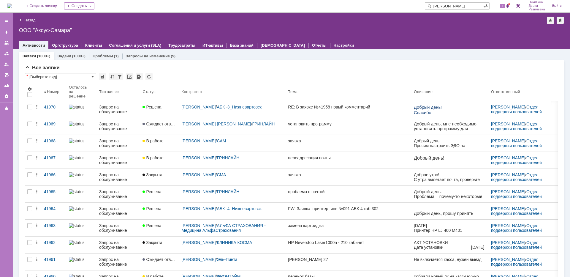
type input "косма"
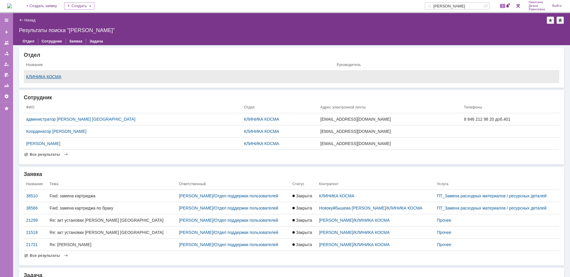
click at [42, 77] on div "КЛИНИКА КОСМА" at bounding box center [179, 76] width 306 height 5
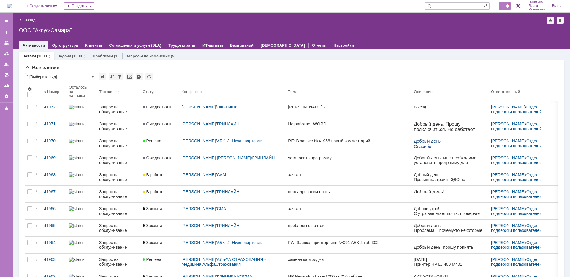
click at [502, 6] on span "3" at bounding box center [502, 6] width 5 height 4
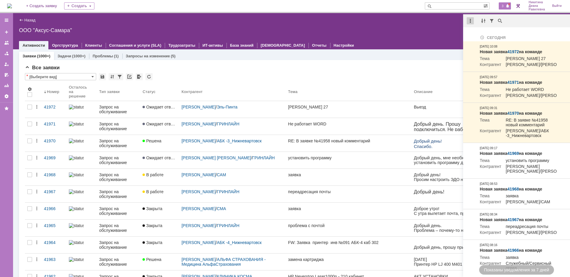
click at [471, 21] on div at bounding box center [469, 20] width 7 height 7
click at [482, 37] on div "Отметить уведомления прочитанными" at bounding box center [511, 36] width 80 height 4
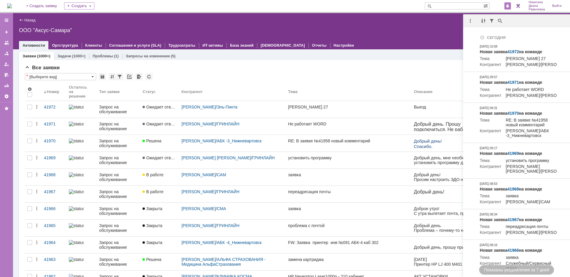
click at [292, 60] on div "Все заявки * [Выберите вид] Результаты поиска: 1 2 3 4 5 6 7 ... Следующая > Об…" at bounding box center [291, 256] width 545 height 393
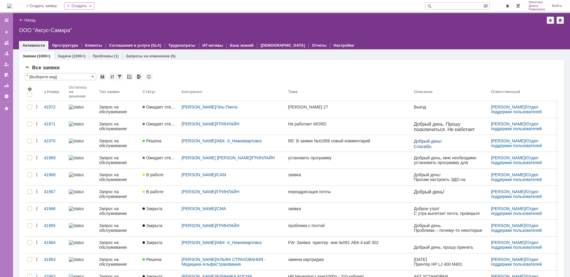
click at [472, 7] on input "text" at bounding box center [454, 5] width 58 height 7
type input "косма"
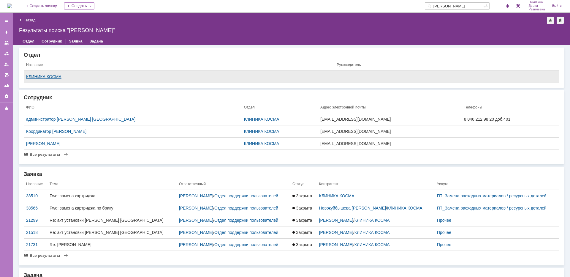
click at [55, 77] on div "КЛИНИКА КОСМА" at bounding box center [179, 76] width 306 height 5
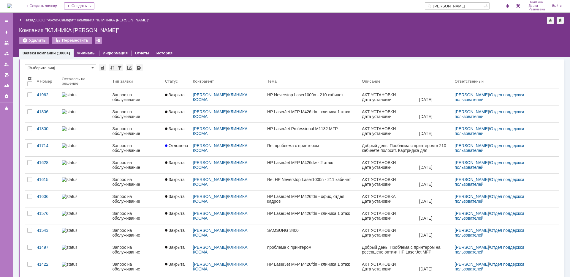
click at [1, 31] on div at bounding box center [6, 57] width 13 height 87
click at [453, 6] on input "косма" at bounding box center [454, 5] width 58 height 7
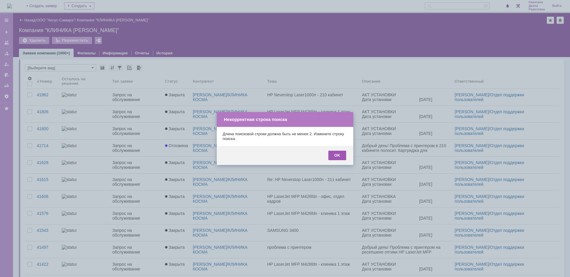
click at [342, 156] on div "OK" at bounding box center [337, 154] width 18 height 9
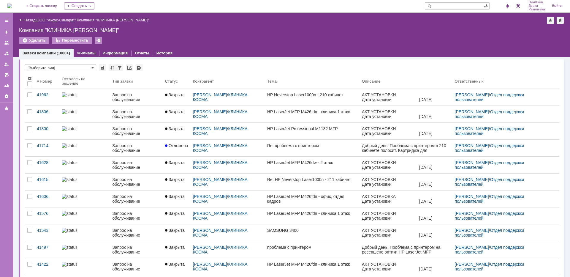
click at [65, 21] on link "ООО "Аксус-Самара"" at bounding box center [56, 20] width 38 height 4
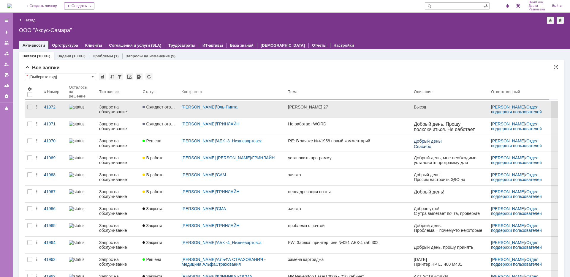
click at [116, 111] on div "Запрос на обслуживание" at bounding box center [118, 108] width 39 height 9
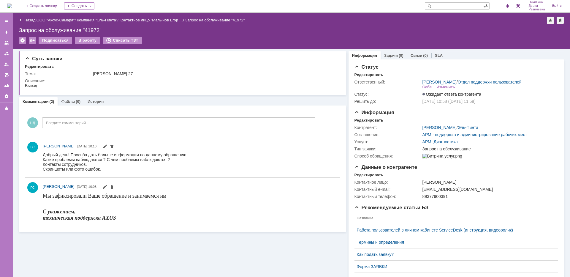
click at [58, 19] on link "ООО "Аксус-Самара"" at bounding box center [56, 20] width 38 height 4
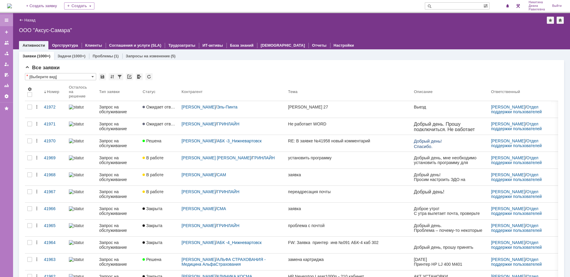
click at [6, 20] on div at bounding box center [6, 20] width 5 height 5
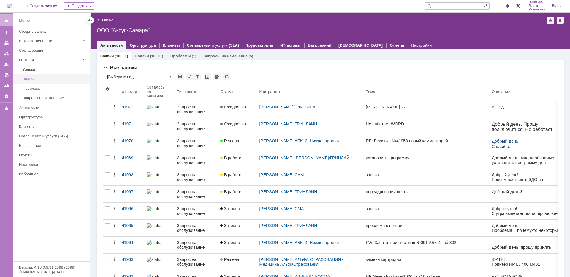
click at [35, 80] on div "Задачи" at bounding box center [55, 79] width 64 height 4
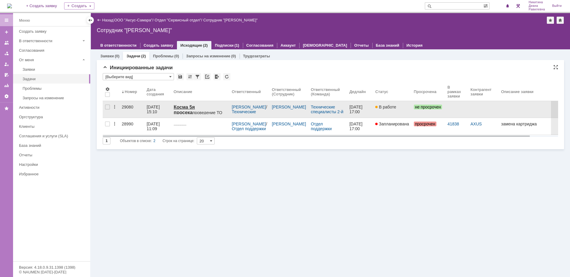
click at [152, 106] on div "[DATE] 15:10" at bounding box center [154, 108] width 14 height 9
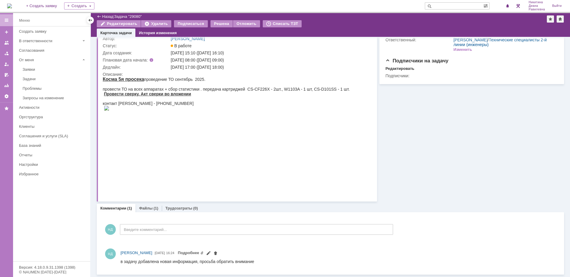
scroll to position [31, 0]
click at [144, 207] on link "Файлы" at bounding box center [146, 208] width 14 height 4
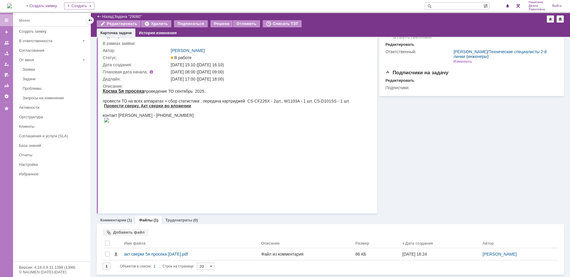
scroll to position [19, 0]
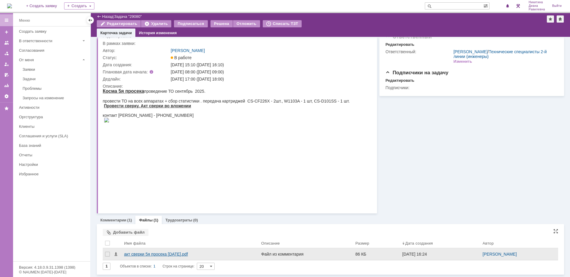
click at [161, 252] on div "акт сверки 5я просека [DATE].pdf" at bounding box center [190, 253] width 132 height 5
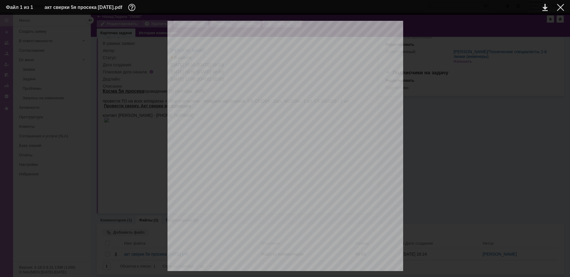
click at [498, 83] on div "Общество с ограниченной ответственностью «АКСУС» [STREET_ADDRESS] Тел/факс [PHO…" at bounding box center [285, 187] width 558 height 333
click at [560, 7] on div at bounding box center [560, 7] width 7 height 7
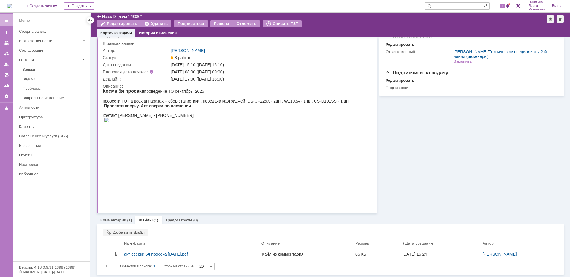
scroll to position [0, 0]
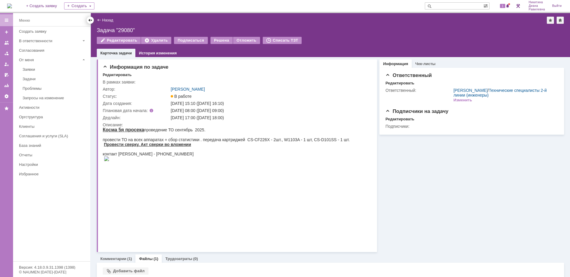
click at [89, 21] on div at bounding box center [90, 20] width 5 height 5
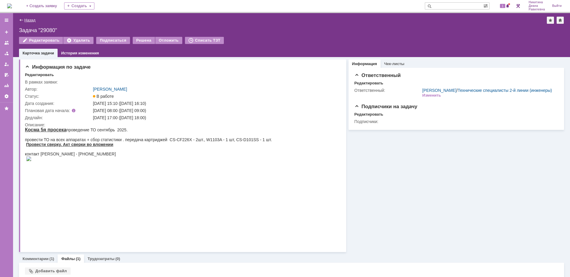
click at [31, 19] on link "Назад" at bounding box center [29, 20] width 11 height 4
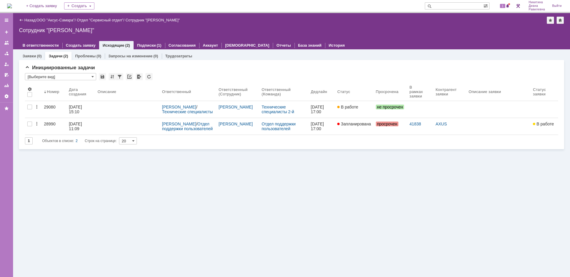
click at [59, 22] on div "Назад | ООО "Аксус-Самара" / Отдел "Сервисный отдел" / Сотрудник "Никитина Диан…" at bounding box center [291, 20] width 545 height 7
click at [59, 21] on link "ООО "Аксус-Самара"" at bounding box center [56, 20] width 38 height 4
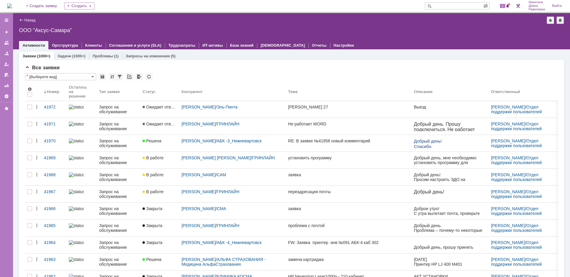
drag, startPoint x: 445, startPoint y: 9, endPoint x: 449, endPoint y: 7, distance: 3.9
click at [446, 8] on input "text" at bounding box center [454, 5] width 58 height 7
type input "41838"
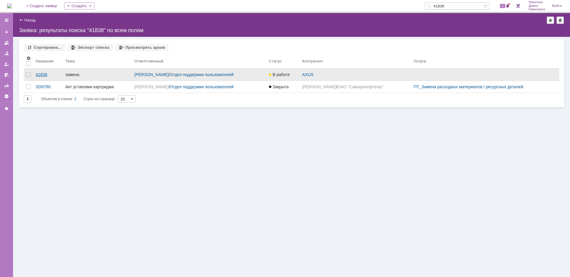
click at [43, 75] on div "41838" at bounding box center [48, 74] width 25 height 5
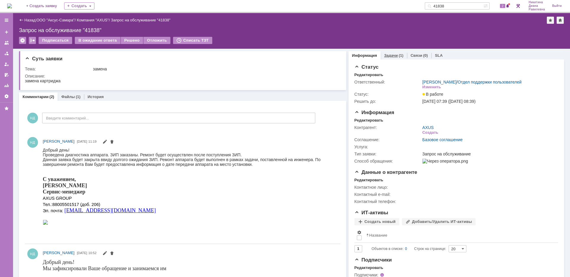
click at [390, 55] on link "Задачи" at bounding box center [391, 55] width 14 height 4
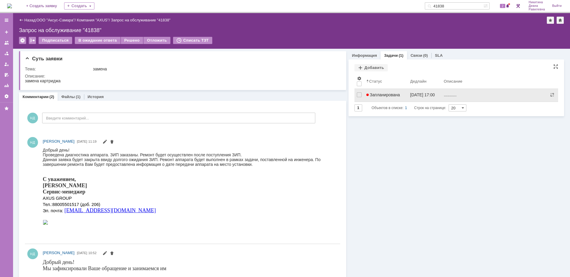
click at [394, 96] on span "Запланирована" at bounding box center [383, 94] width 34 height 5
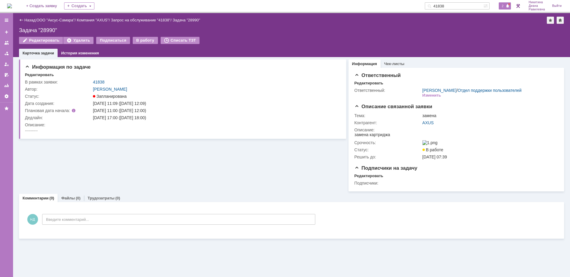
click at [503, 7] on span "2" at bounding box center [502, 6] width 5 height 4
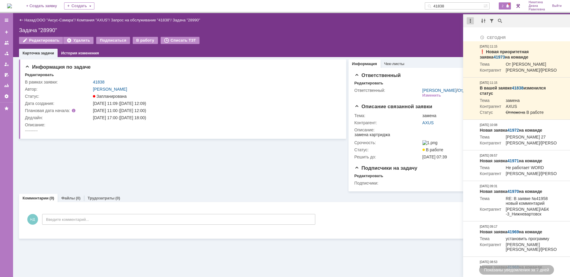
click at [468, 20] on div at bounding box center [469, 20] width 7 height 7
click at [481, 36] on div "Отметить уведомления прочитанными" at bounding box center [511, 36] width 80 height 4
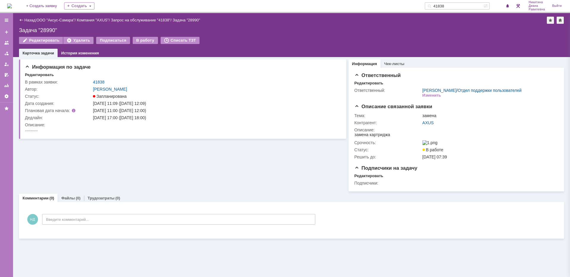
click at [335, 28] on div "Задача "28990"" at bounding box center [291, 30] width 545 height 6
click at [31, 18] on link "Назад" at bounding box center [29, 20] width 11 height 4
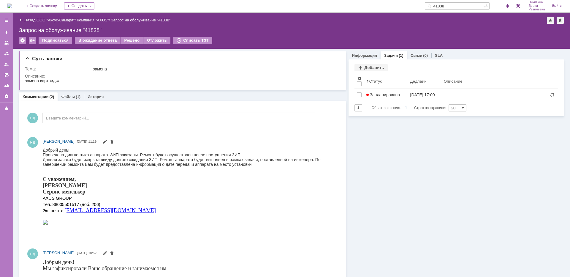
click at [27, 21] on link "Назад" at bounding box center [29, 20] width 11 height 4
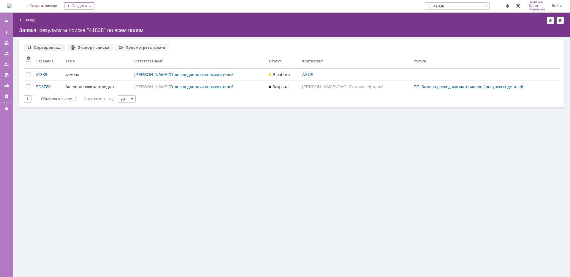
click at [32, 19] on link "Назад" at bounding box center [29, 20] width 11 height 4
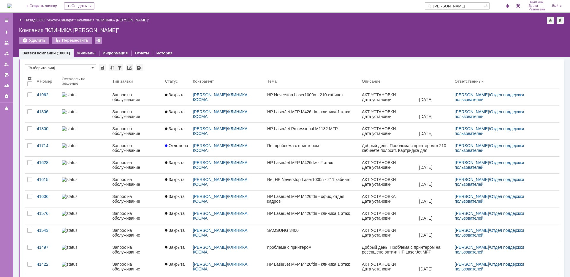
click at [457, 5] on input "[PERSON_NAME]" at bounding box center [454, 5] width 58 height 7
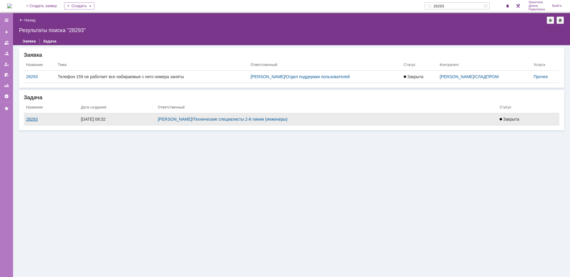
click at [34, 117] on div "28293" at bounding box center [51, 119] width 50 height 5
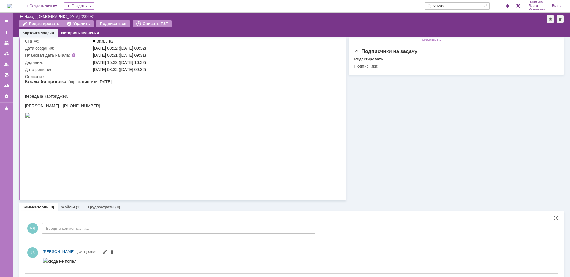
scroll to position [31, 0]
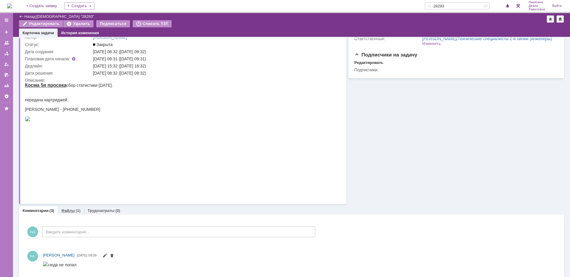
click at [73, 209] on link "Файлы" at bounding box center [68, 210] width 14 height 4
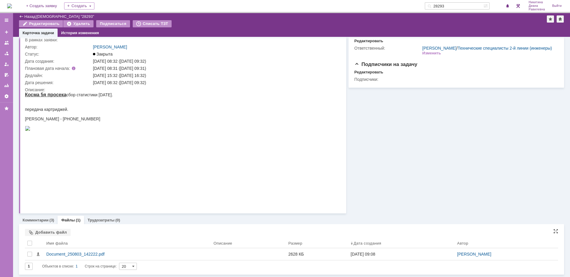
scroll to position [22, 0]
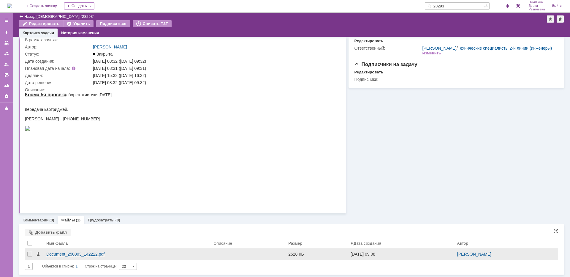
click at [71, 253] on div "Document_250803_142222.pdf" at bounding box center [127, 253] width 162 height 5
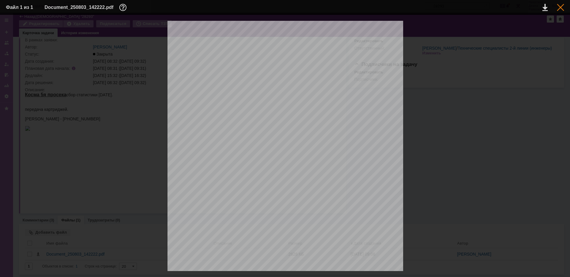
click at [560, 7] on div at bounding box center [560, 7] width 7 height 7
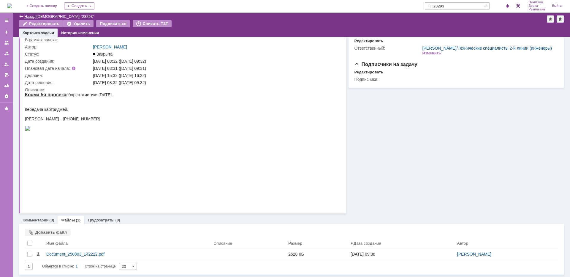
click at [32, 18] on link "Назад" at bounding box center [29, 16] width 11 height 4
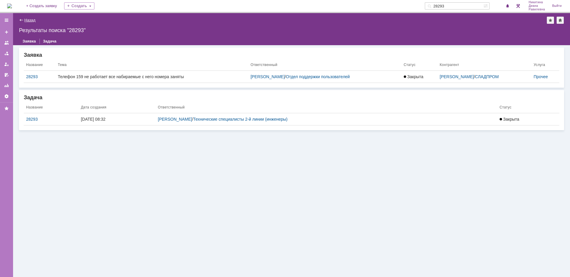
click at [32, 20] on link "Назад" at bounding box center [29, 20] width 11 height 4
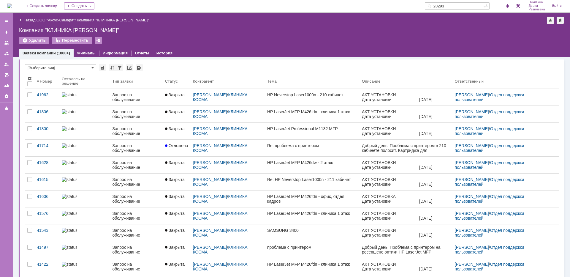
click at [32, 20] on link "Назад" at bounding box center [29, 20] width 11 height 4
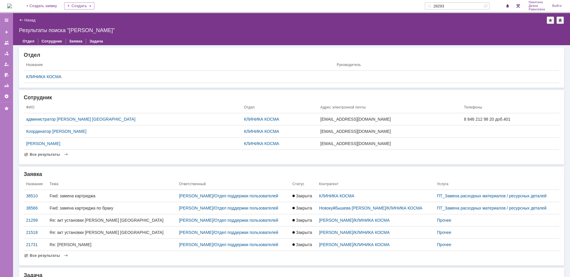
click at [454, 7] on input "28293" at bounding box center [454, 5] width 58 height 7
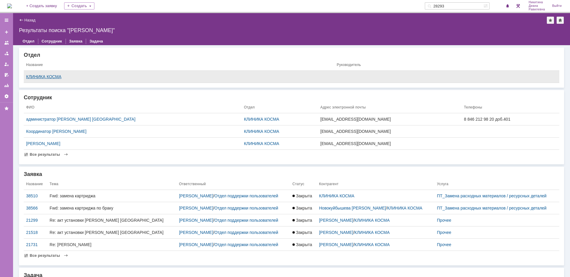
click at [55, 76] on div "КЛИНИКА КОСМА" at bounding box center [179, 76] width 306 height 5
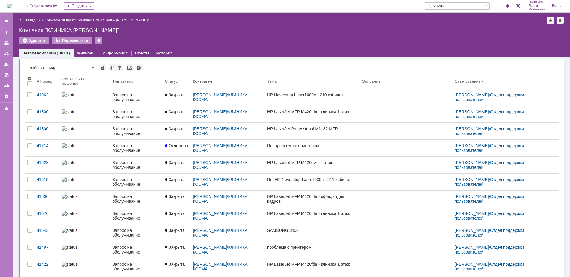
click at [458, 6] on input "28293" at bounding box center [454, 5] width 58 height 7
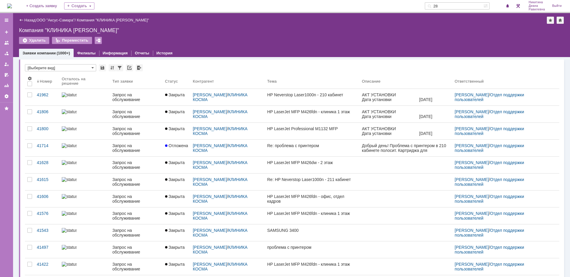
type input "2"
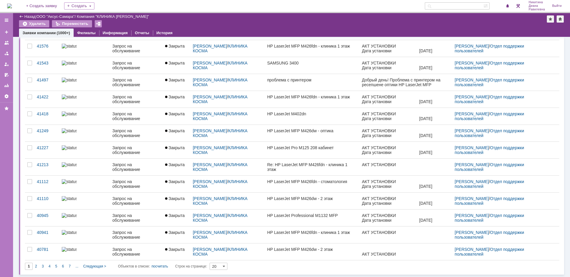
click at [38, 265] on div "2" at bounding box center [36, 265] width 7 height 7
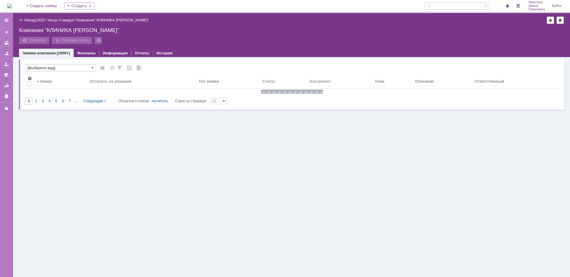
type input "2"
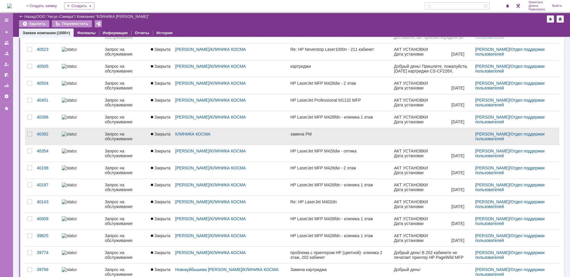
click at [117, 135] on div "Запрос на обслуживание" at bounding box center [125, 135] width 41 height 9
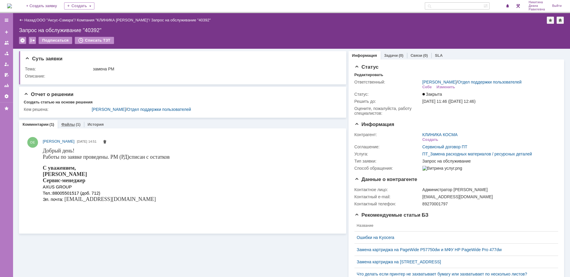
click at [74, 126] on div "Файлы (1)" at bounding box center [71, 124] width 26 height 9
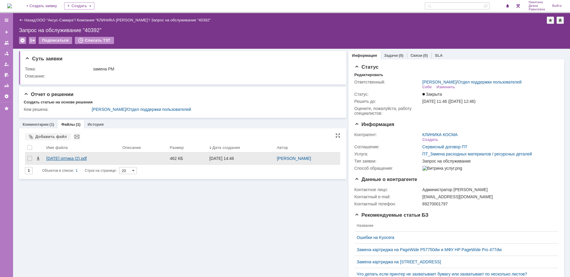
click at [83, 159] on div "[DATE] оптика (2).pdf" at bounding box center [81, 158] width 71 height 5
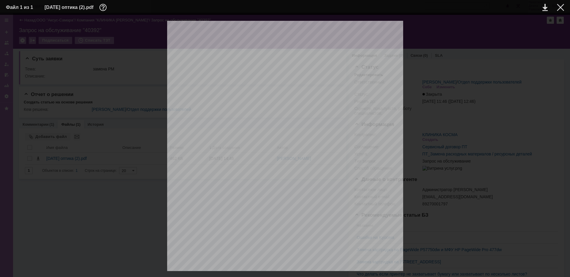
click at [558, 10] on div at bounding box center [560, 7] width 7 height 7
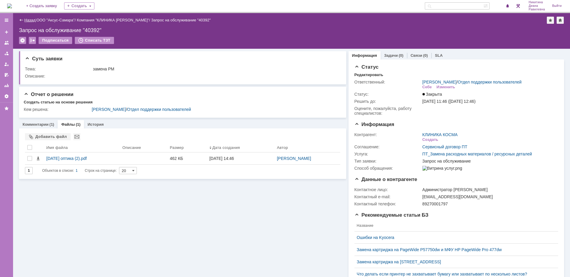
click at [31, 20] on link "Назад" at bounding box center [29, 20] width 11 height 4
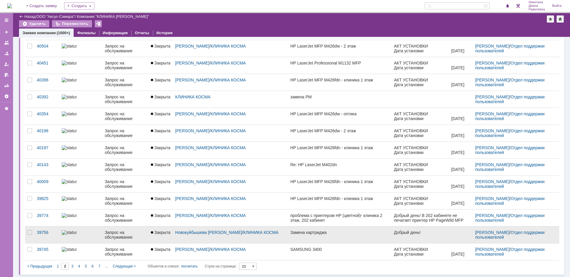
click at [92, 234] on div at bounding box center [81, 232] width 38 height 5
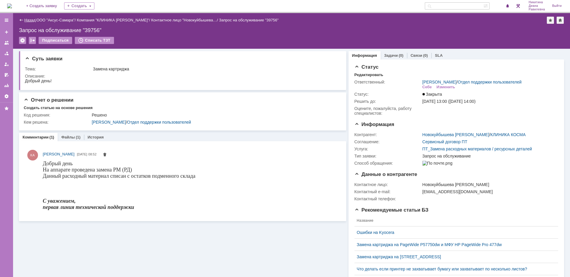
click at [29, 18] on link "Назад" at bounding box center [29, 20] width 11 height 4
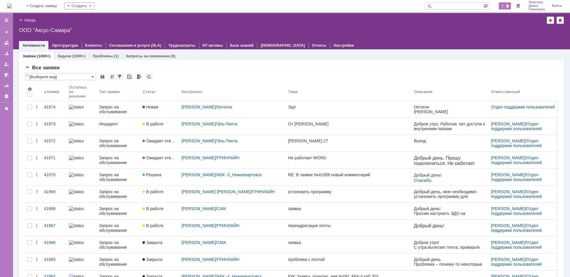
click at [504, 5] on span "2" at bounding box center [502, 6] width 5 height 4
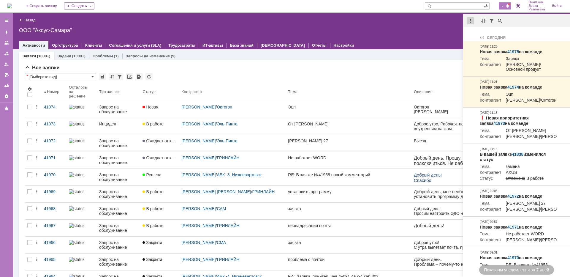
click at [469, 20] on div at bounding box center [469, 20] width 7 height 7
click at [482, 34] on div "Отметить уведомления прочитанными" at bounding box center [511, 36] width 80 height 4
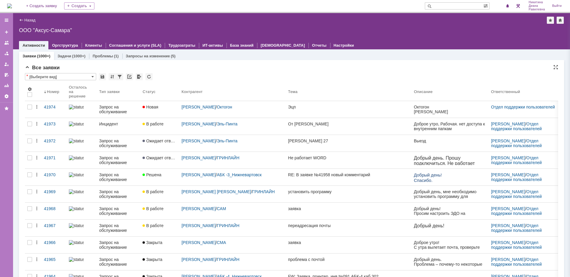
click at [311, 70] on div "Все заявки" at bounding box center [291, 68] width 533 height 6
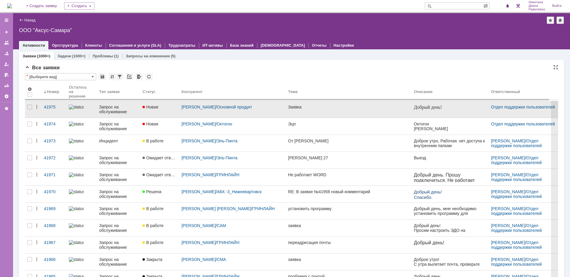
click at [108, 110] on div "Запрос на обслуживание" at bounding box center [118, 108] width 39 height 9
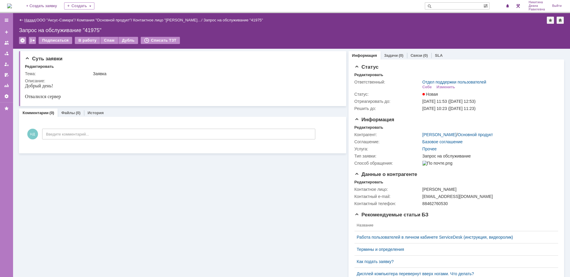
click at [27, 18] on link "Назад" at bounding box center [29, 20] width 11 height 4
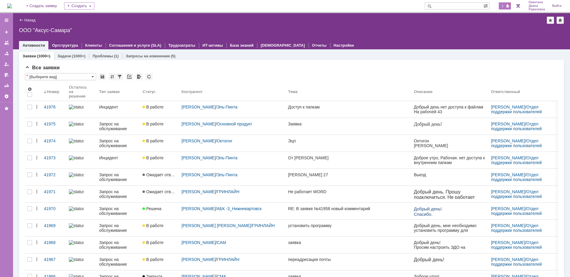
click at [503, 3] on div "1" at bounding box center [505, 5] width 12 height 7
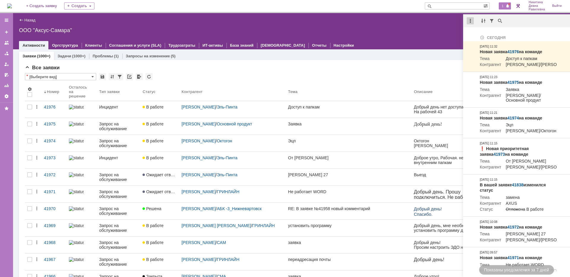
click at [471, 20] on div at bounding box center [469, 20] width 7 height 7
click at [474, 35] on div "Отметить уведомления прочитанными" at bounding box center [511, 36] width 80 height 4
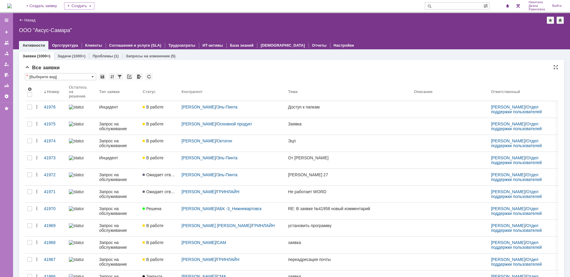
click at [275, 65] on div "Все заявки" at bounding box center [291, 68] width 533 height 6
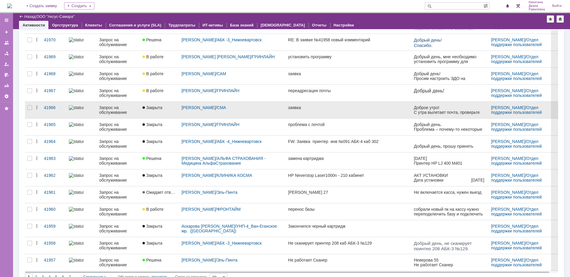
scroll to position [159, 0]
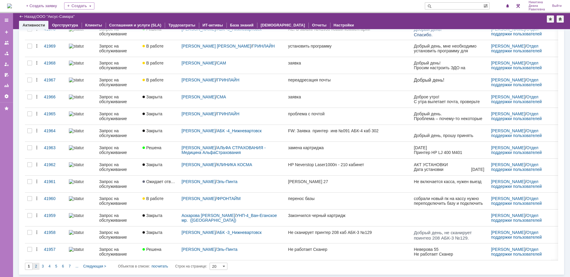
click at [35, 268] on div "2" at bounding box center [36, 265] width 7 height 7
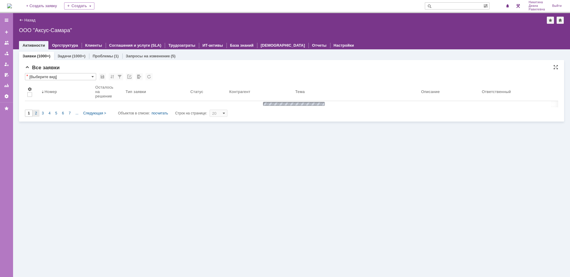
scroll to position [0, 0]
type input "2"
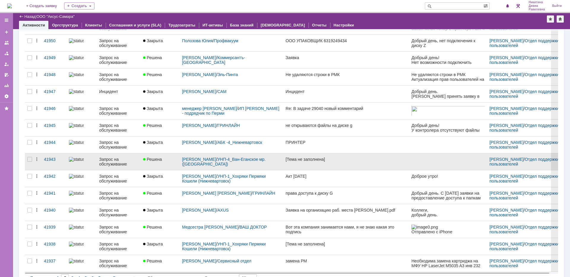
scroll to position [159, 0]
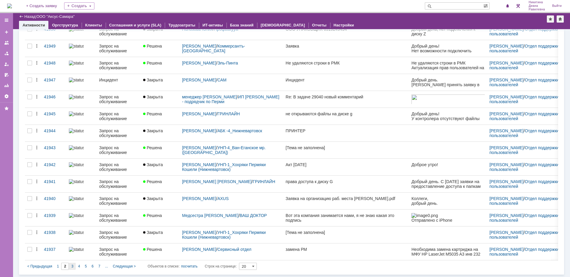
click at [72, 263] on div "3" at bounding box center [72, 265] width 7 height 7
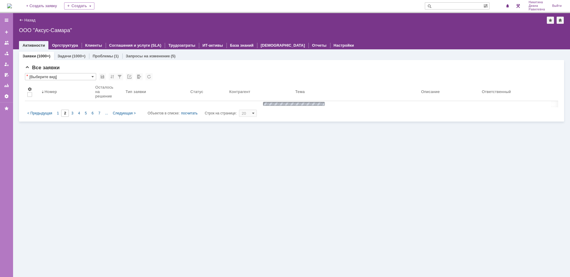
type input "3"
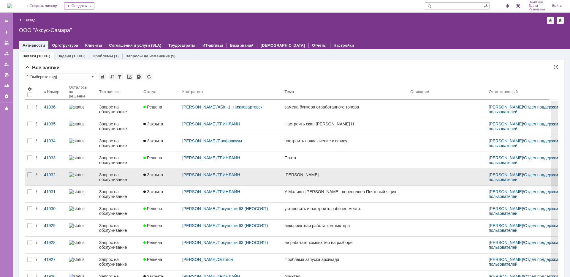
scroll to position [15, 0]
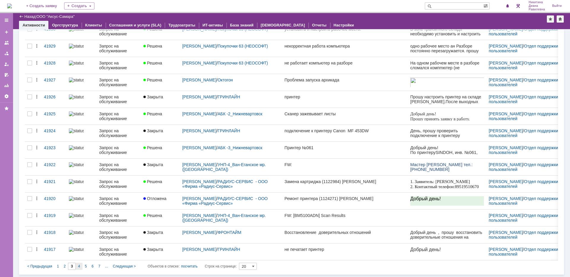
click at [80, 264] on div "4" at bounding box center [79, 265] width 7 height 7
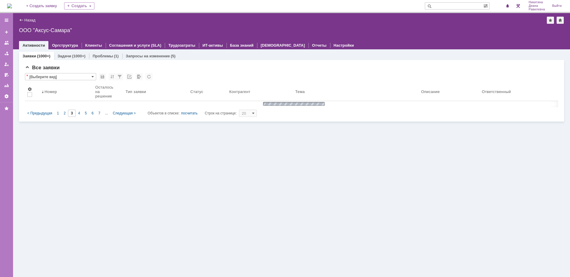
type input "4"
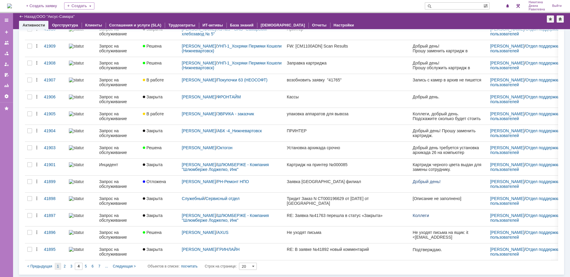
click at [60, 264] on div "1" at bounding box center [58, 265] width 7 height 7
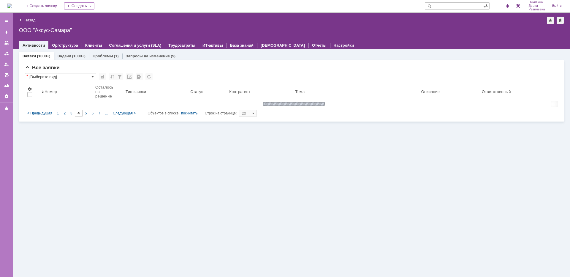
type input "1"
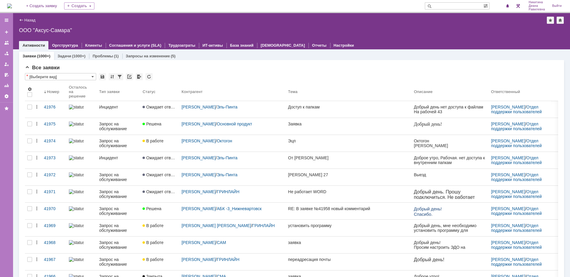
click at [318, 62] on div "Все заявки * [Выберите вид] Результаты поиска: 1 2 3 4 5 6 7 ... Следующая > Об…" at bounding box center [291, 256] width 545 height 393
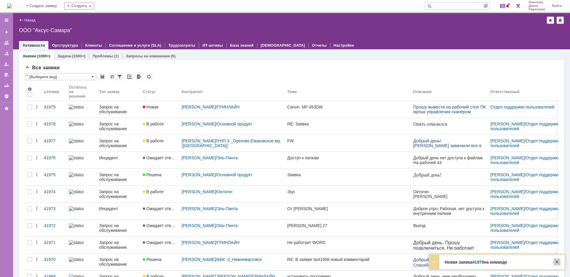
click at [555, 262] on div at bounding box center [556, 261] width 7 height 7
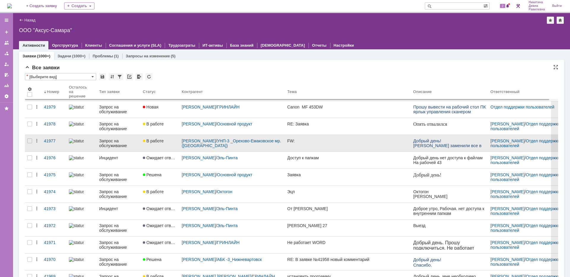
click at [101, 147] on div "Запрос на обслуживание" at bounding box center [118, 142] width 39 height 9
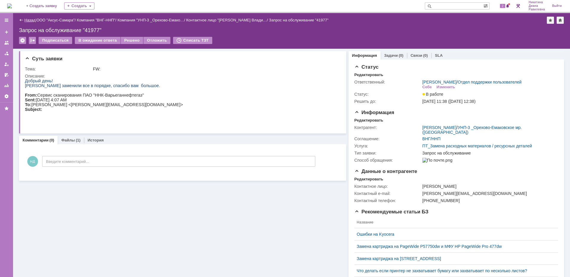
click at [31, 20] on link "Назад" at bounding box center [29, 20] width 11 height 4
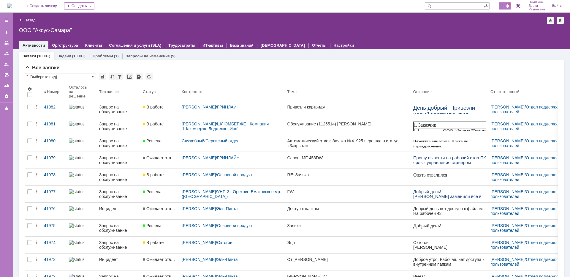
click at [503, 5] on span "5" at bounding box center [502, 6] width 5 height 4
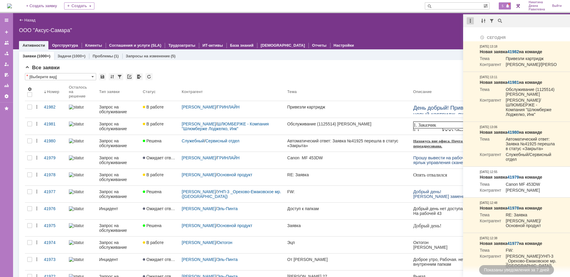
click at [472, 22] on div at bounding box center [469, 20] width 7 height 7
click at [479, 36] on div "Отметить уведомления прочитанными" at bounding box center [511, 36] width 80 height 4
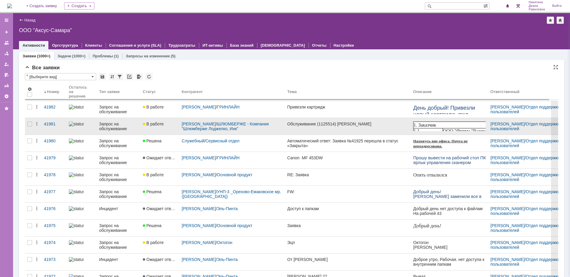
click at [131, 123] on div "Запрос на обслуживание" at bounding box center [118, 125] width 39 height 9
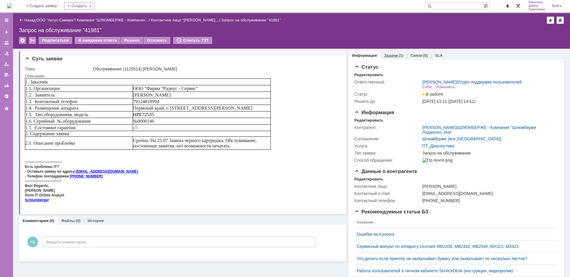
click at [399, 54] on div "(1)" at bounding box center [401, 55] width 5 height 4
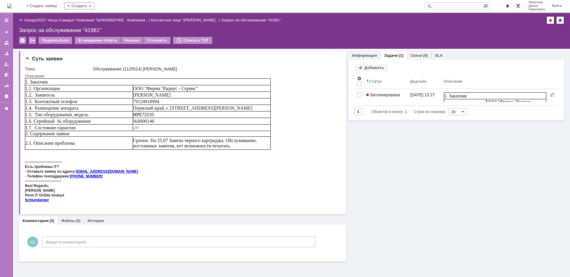
click at [390, 93] on span "Запланирована" at bounding box center [383, 94] width 34 height 5
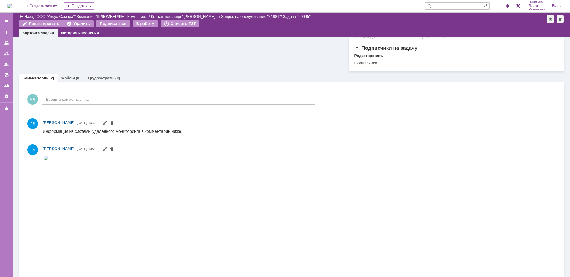
scroll to position [237, 0]
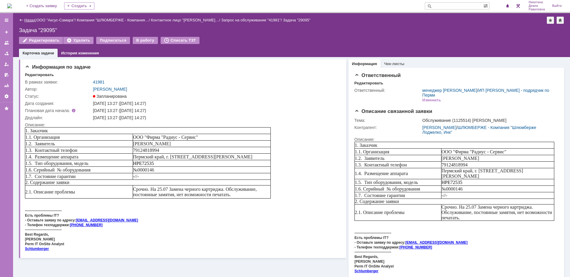
click at [27, 21] on link "Назад" at bounding box center [29, 20] width 11 height 4
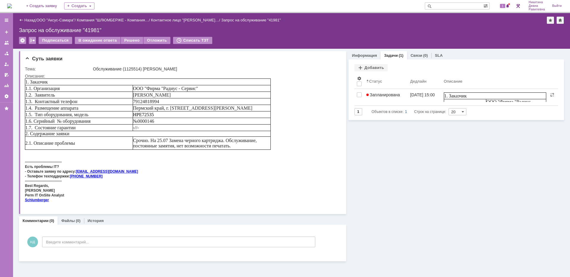
click at [455, 7] on input "text" at bounding box center [454, 5] width 58 height 7
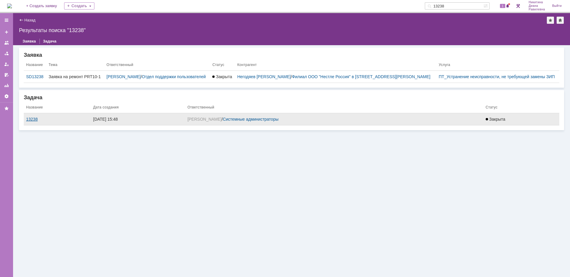
click at [37, 117] on div "13238" at bounding box center [57, 119] width 62 height 5
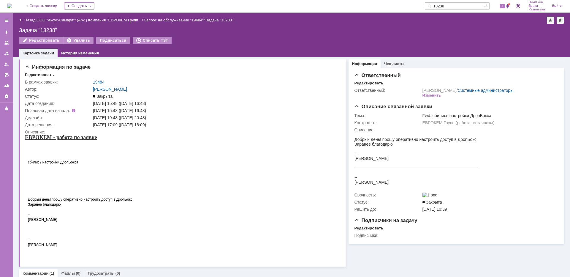
click at [30, 18] on link "Назад" at bounding box center [29, 20] width 11 height 4
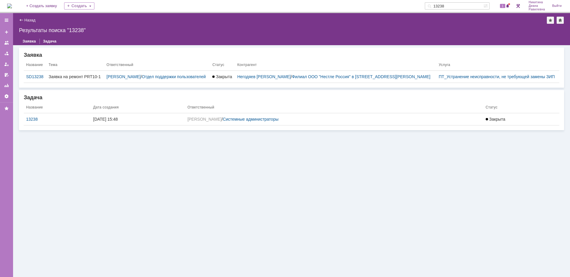
click at [30, 18] on link "Назад" at bounding box center [29, 20] width 11 height 4
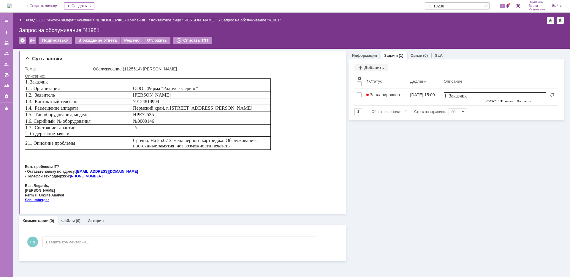
click at [442, 7] on input "13238" at bounding box center [454, 5] width 58 height 7
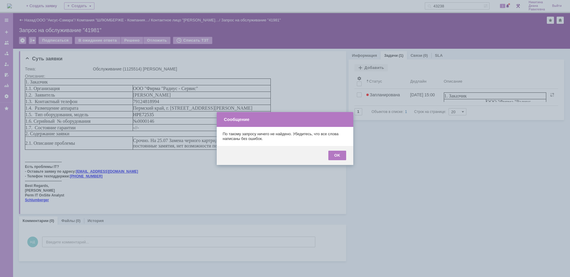
drag, startPoint x: 344, startPoint y: 158, endPoint x: 363, endPoint y: 138, distance: 27.1
click at [344, 158] on div "OK" at bounding box center [337, 154] width 18 height 9
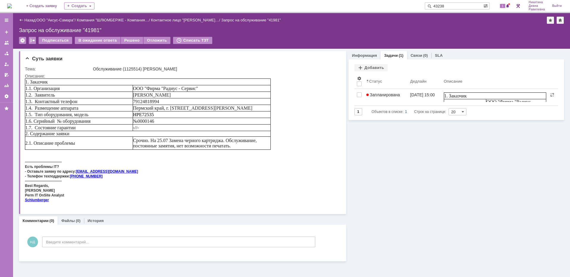
click at [441, 6] on input "43238" at bounding box center [454, 5] width 58 height 7
type input "33238"
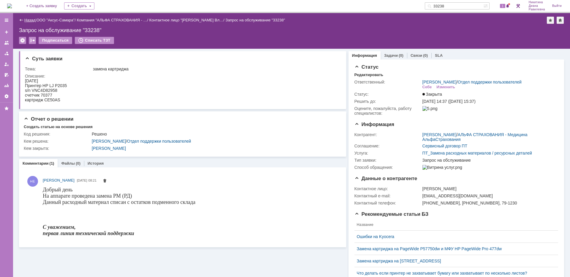
click at [31, 20] on link "Назад" at bounding box center [29, 20] width 11 height 4
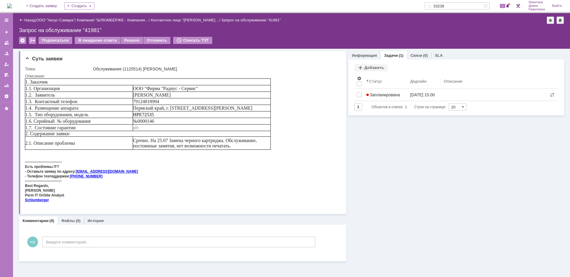
click at [31, 20] on link "Назад" at bounding box center [29, 20] width 11 height 4
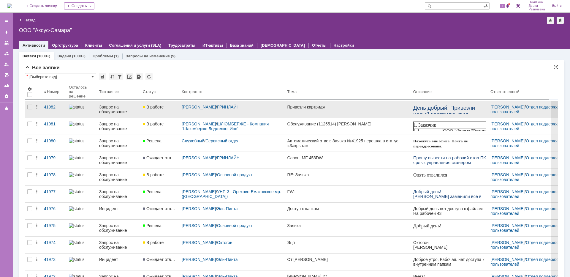
click at [116, 110] on div "Запрос на обслуживание" at bounding box center [118, 108] width 39 height 9
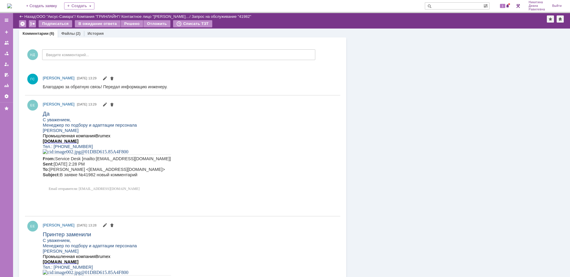
scroll to position [683, 0]
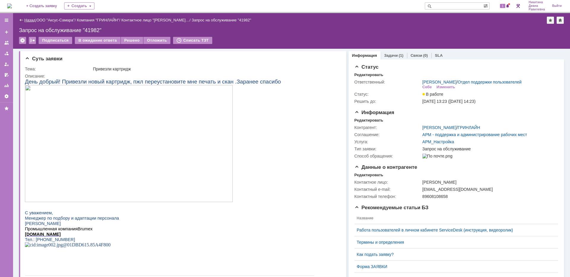
click at [33, 22] on link "Назад" at bounding box center [29, 20] width 11 height 4
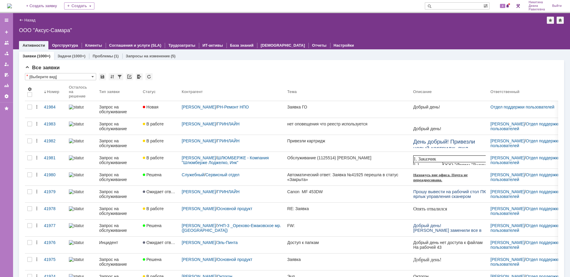
click at [469, 6] on input "text" at bounding box center [454, 5] width 58 height 7
type input "29098"
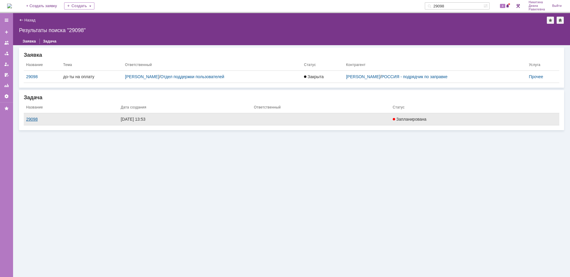
click at [31, 118] on div "29098" at bounding box center [71, 119] width 90 height 5
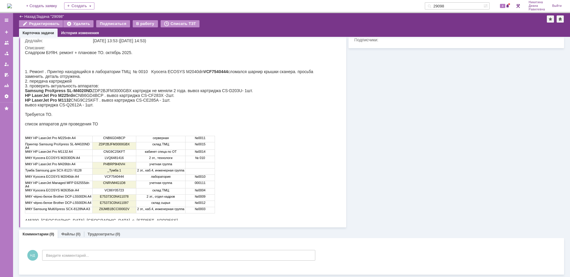
scroll to position [57, 0]
click at [98, 105] on div "вывоз картриджа CS-Q2612A - 1шт." at bounding box center [179, 104] width 308 height 5
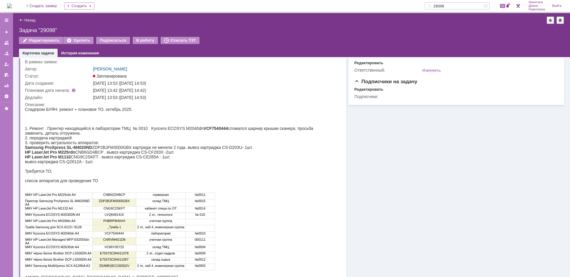
scroll to position [0, 0]
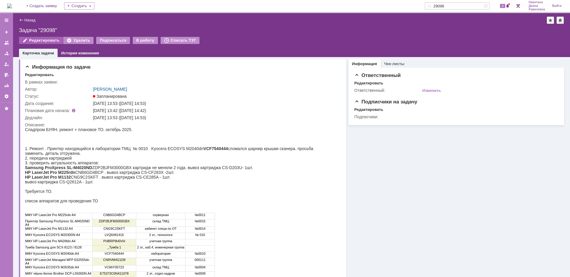
click at [45, 39] on div "Редактировать" at bounding box center [41, 40] width 44 height 7
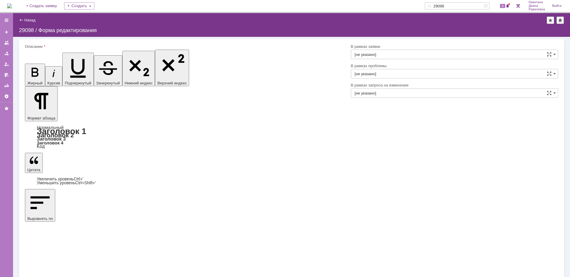
drag, startPoint x: 192, startPoint y: 1929, endPoint x: 158, endPoint y: 1930, distance: 33.9
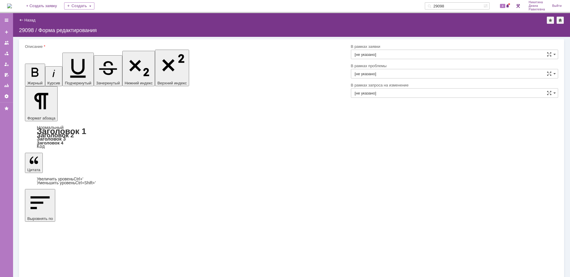
drag, startPoint x: 240, startPoint y: 1930, endPoint x: 158, endPoint y: 1931, distance: 81.6
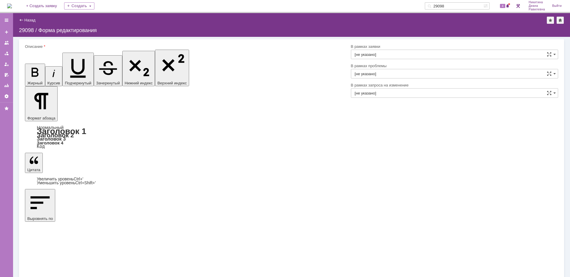
drag, startPoint x: 240, startPoint y: 1930, endPoint x: 159, endPoint y: 1931, distance: 81.3
click at [30, 64] on icon "button" at bounding box center [34, 71] width 15 height 15
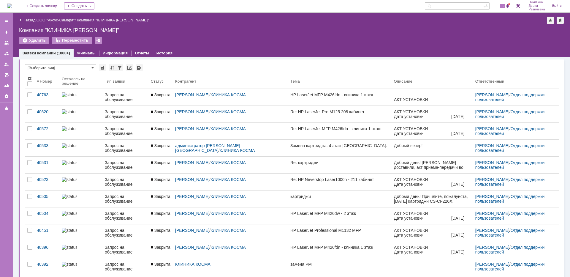
click at [64, 20] on link "ООО "Аксус-Самара"" at bounding box center [56, 20] width 38 height 4
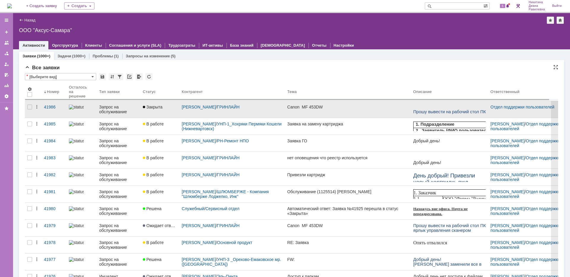
click at [114, 112] on div "Запрос на обслуживание" at bounding box center [118, 108] width 39 height 9
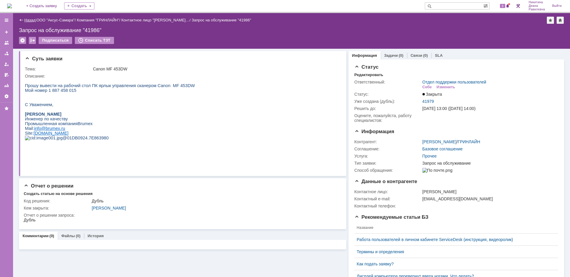
click at [28, 21] on link "Назад" at bounding box center [29, 20] width 11 height 4
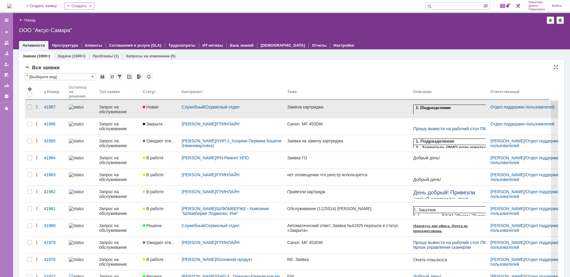
click at [109, 112] on div "Запрос на обслуживание" at bounding box center [118, 108] width 39 height 9
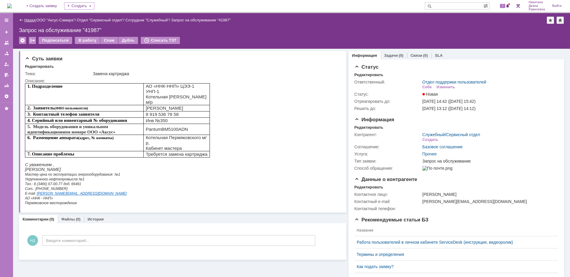
click at [30, 20] on link "Назад" at bounding box center [29, 20] width 11 height 4
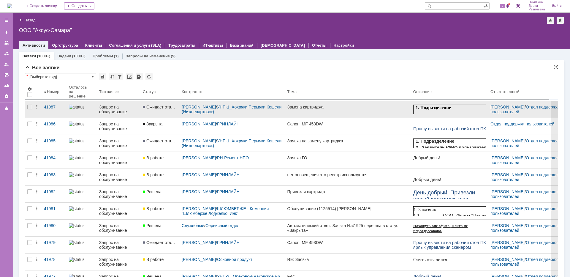
click at [112, 107] on div "Запрос на обслуживание" at bounding box center [118, 108] width 39 height 9
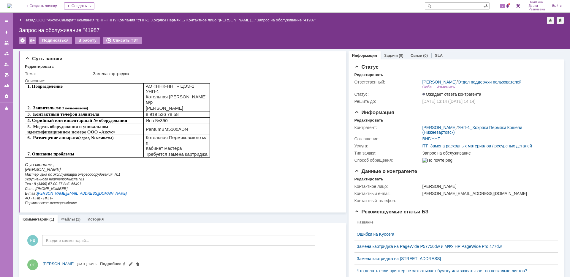
click at [26, 18] on link "Назад" at bounding box center [29, 20] width 11 height 4
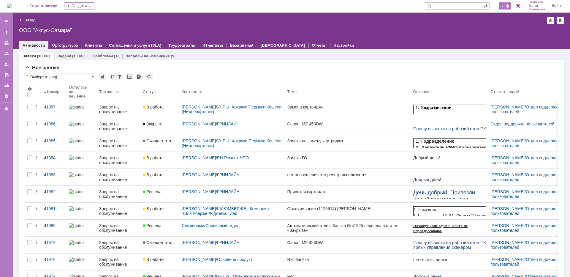
click at [505, 5] on span at bounding box center [507, 6] width 4 height 5
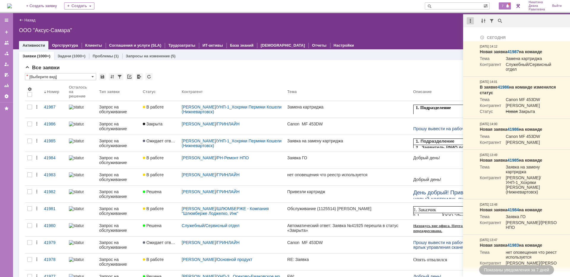
click at [470, 21] on div at bounding box center [469, 20] width 7 height 7
click at [479, 36] on div "Отметить уведомления прочитанными" at bounding box center [511, 36] width 80 height 4
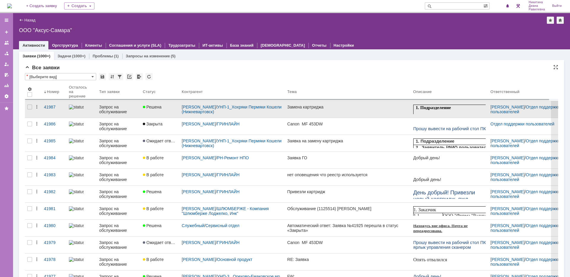
click at [121, 108] on div "Запрос на обслуживание" at bounding box center [118, 108] width 39 height 9
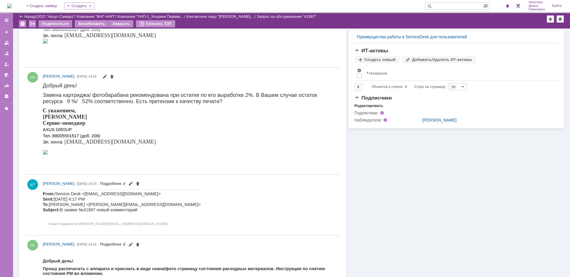
scroll to position [297, 0]
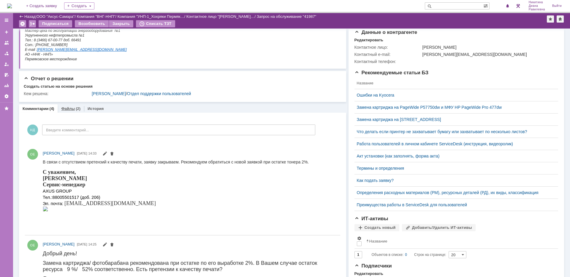
click at [73, 110] on link "Файлы" at bounding box center [68, 108] width 14 height 4
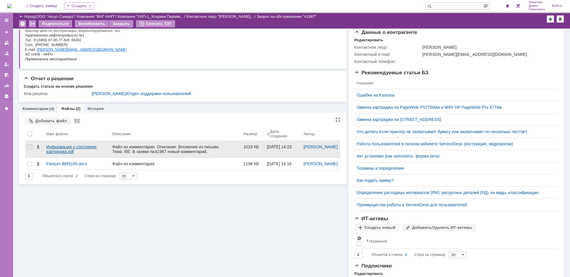
click at [81, 145] on div "Информация о состоянии картриджа.pdf" at bounding box center [76, 148] width 61 height 9
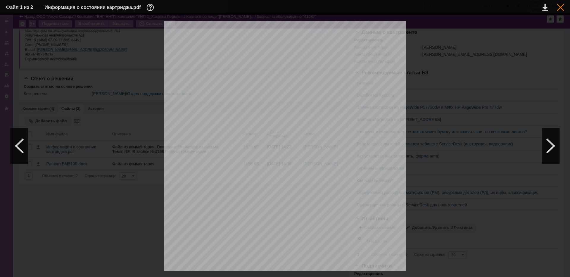
click at [560, 8] on div at bounding box center [560, 7] width 7 height 7
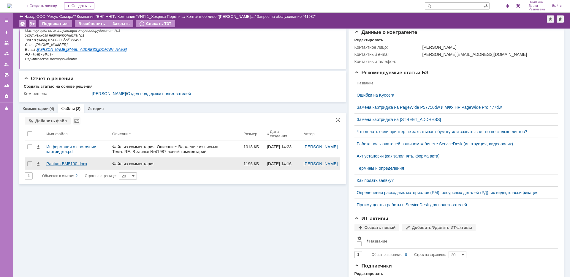
click at [65, 164] on div "Pantum BM5100.docx" at bounding box center [76, 163] width 61 height 5
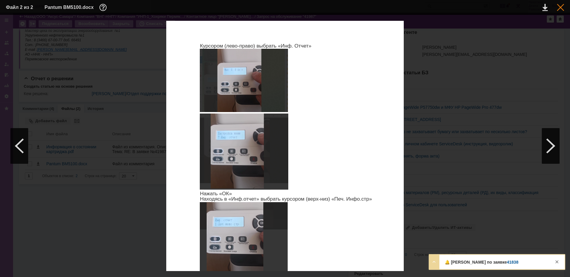
click at [558, 8] on div at bounding box center [560, 7] width 7 height 7
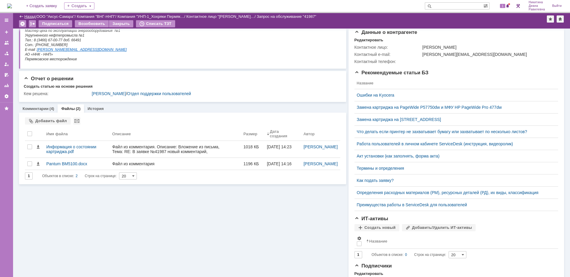
click at [33, 16] on link "Назад" at bounding box center [29, 16] width 11 height 4
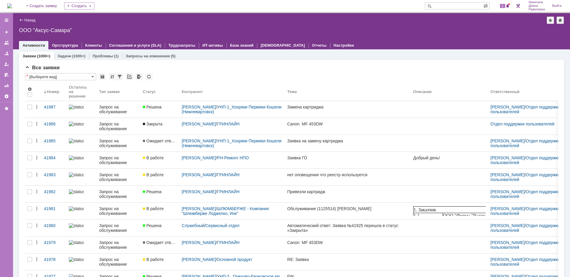
click at [445, 5] on input "text" at bounding box center [454, 5] width 58 height 7
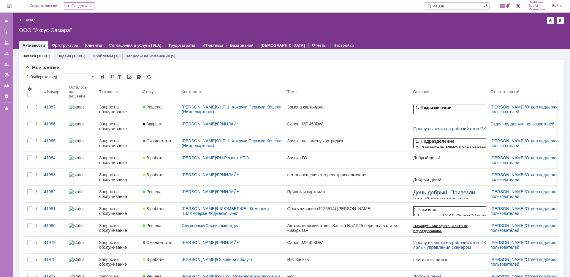
type input "41838"
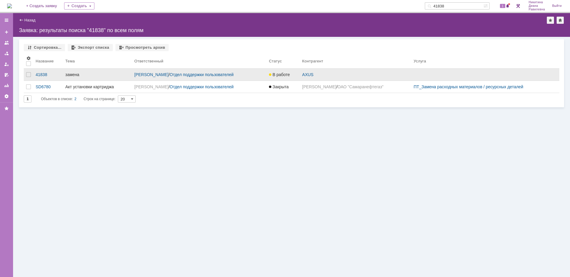
click at [69, 75] on div "замена" at bounding box center [97, 74] width 64 height 5
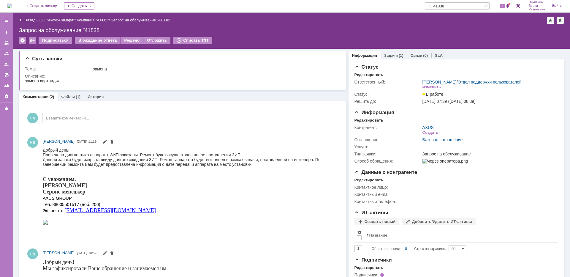
click at [29, 18] on link "Назад" at bounding box center [29, 20] width 11 height 4
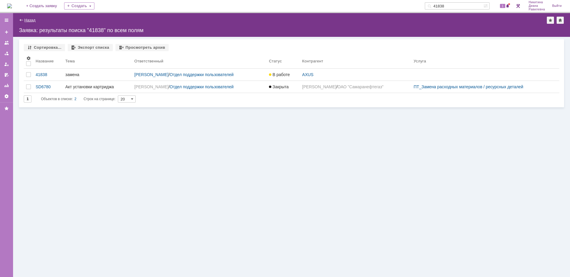
click at [31, 20] on link "Назад" at bounding box center [29, 20] width 11 height 4
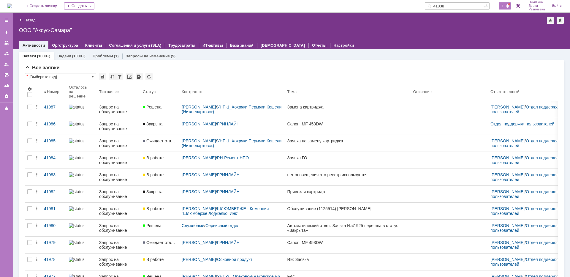
click at [502, 5] on span "1" at bounding box center [502, 6] width 5 height 4
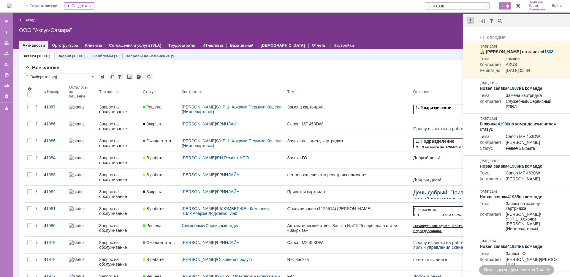
click at [469, 20] on div at bounding box center [469, 20] width 7 height 7
click at [473, 38] on div "Отметить уведомления прочитанными" at bounding box center [511, 35] width 87 height 9
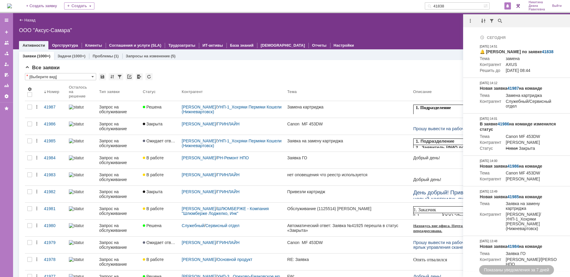
click at [310, 74] on div "* [Выберите вид]" at bounding box center [291, 77] width 533 height 8
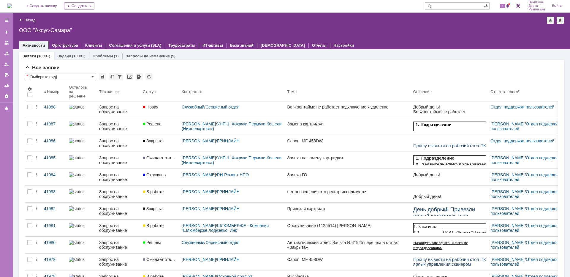
click at [448, 5] on input "text" at bounding box center [454, 5] width 58 height 7
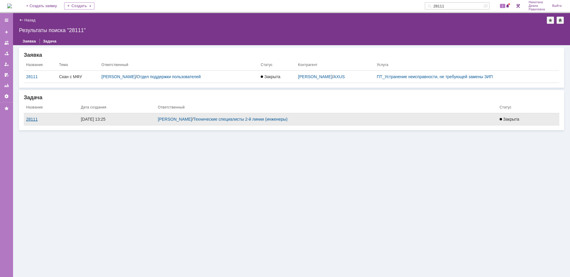
click at [30, 119] on div "28111" at bounding box center [51, 119] width 50 height 5
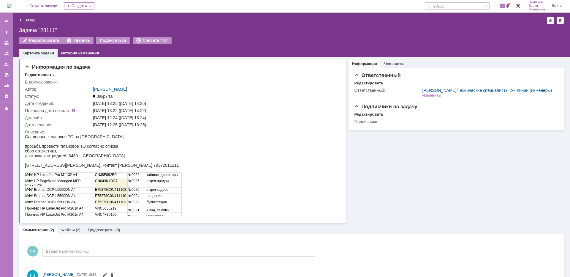
click at [466, 7] on input "28111" at bounding box center [454, 5] width 58 height 7
type input "28109"
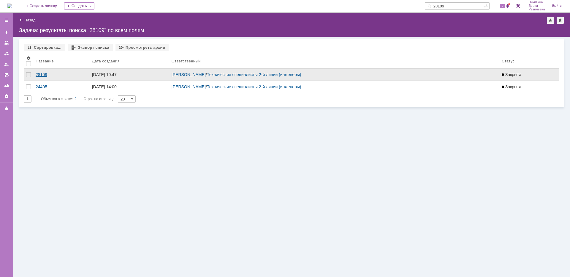
click at [45, 74] on div "28109" at bounding box center [62, 74] width 52 height 5
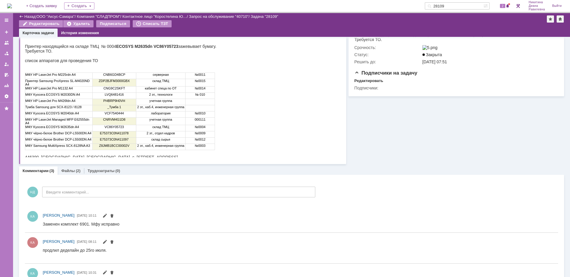
scroll to position [118, 0]
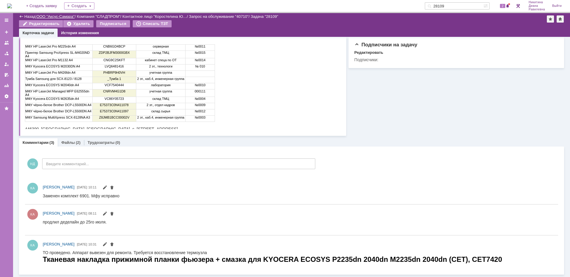
click at [49, 18] on link "ООО "Аксус-Самара"" at bounding box center [56, 16] width 38 height 4
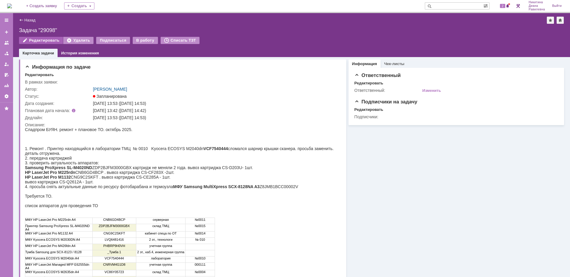
click at [45, 39] on div "Редактировать" at bounding box center [41, 40] width 44 height 7
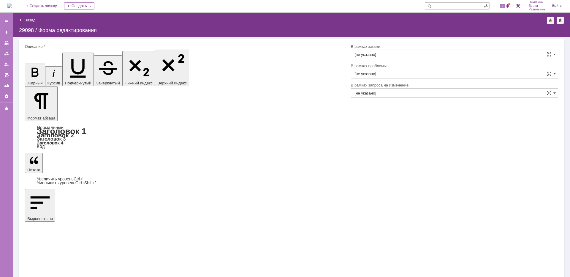
drag, startPoint x: 124, startPoint y: 1938, endPoint x: 50, endPoint y: 1939, distance: 74.5
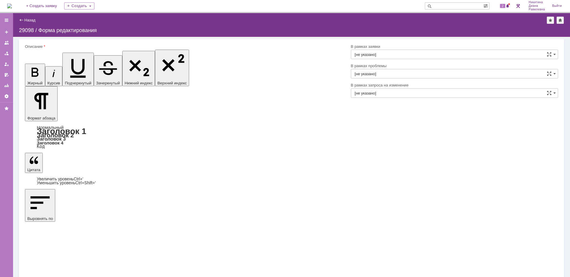
drag, startPoint x: 128, startPoint y: 1936, endPoint x: 31, endPoint y: 1936, distance: 96.7
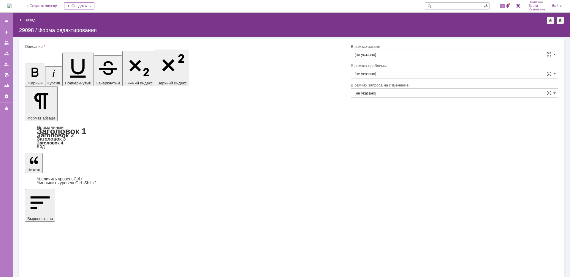
scroll to position [0, 2]
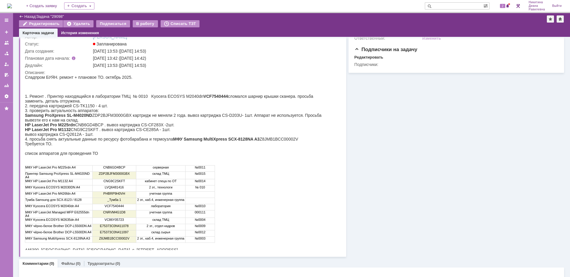
scroll to position [62, 0]
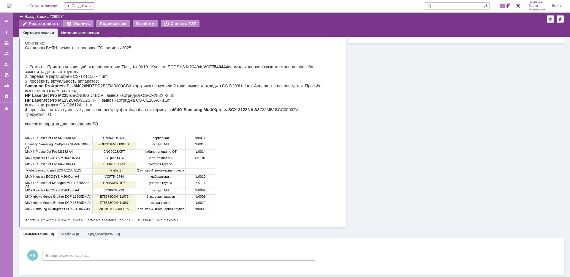
click at [34, 25] on div "Редактировать" at bounding box center [41, 23] width 44 height 7
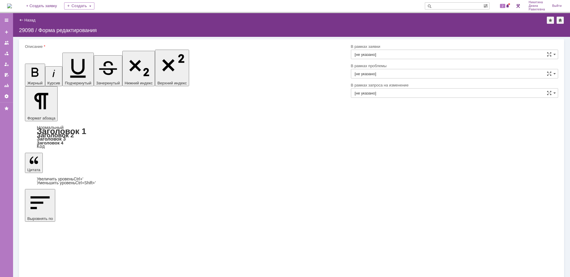
scroll to position [91, 0]
drag, startPoint x: 218, startPoint y: 1943, endPoint x: 52, endPoint y: 1937, distance: 166.0
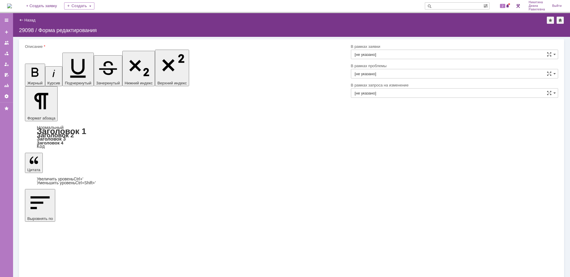
drag, startPoint x: 29, startPoint y: 132, endPoint x: 7, endPoint y: 165, distance: 39.6
drag, startPoint x: 34, startPoint y: 1942, endPoint x: 158, endPoint y: 1947, distance: 123.3
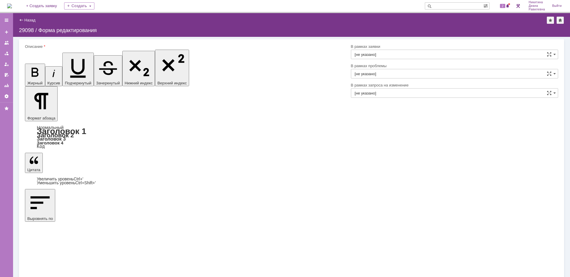
scroll to position [86, 0]
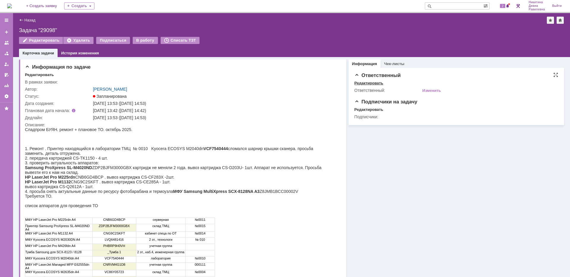
click at [364, 82] on div "Редактировать" at bounding box center [368, 83] width 29 height 5
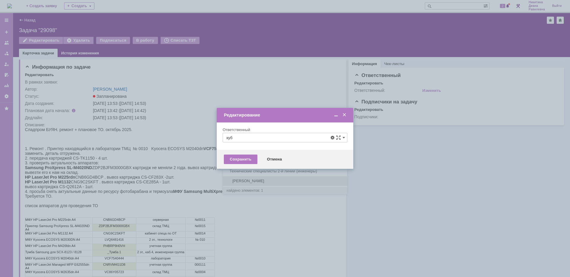
click at [260, 179] on span "Кубышкин Александр Анатольевич" at bounding box center [284, 180] width 117 height 5
type input "[PERSON_NAME]"
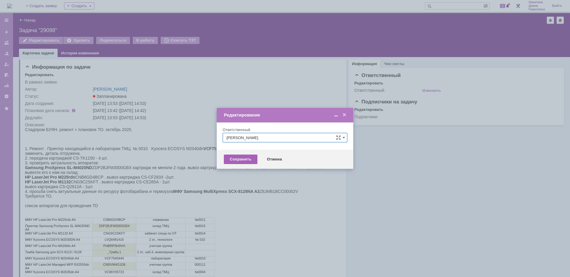
click at [244, 158] on div "Сохранить" at bounding box center [241, 158] width 34 height 9
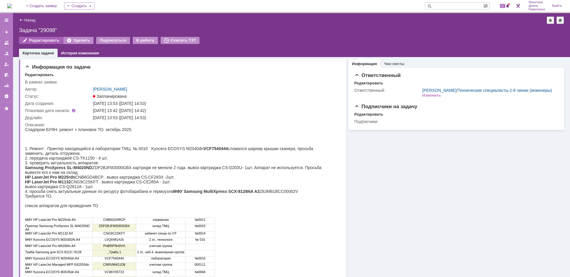
click at [40, 40] on div "Редактировать" at bounding box center [41, 40] width 44 height 7
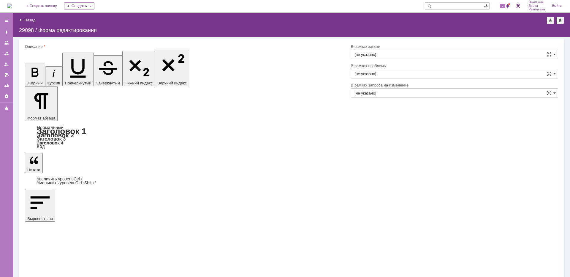
click at [61, 206] on div "25" at bounding box center [58, 208] width 6 height 5
drag, startPoint x: 49, startPoint y: 161, endPoint x: 60, endPoint y: 162, distance: 11.0
type input "[DATE] 09:00"
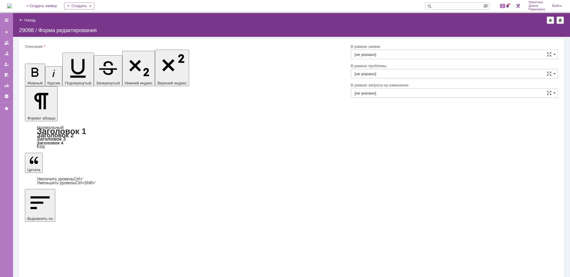
drag, startPoint x: 64, startPoint y: 183, endPoint x: 28, endPoint y: 178, distance: 36.2
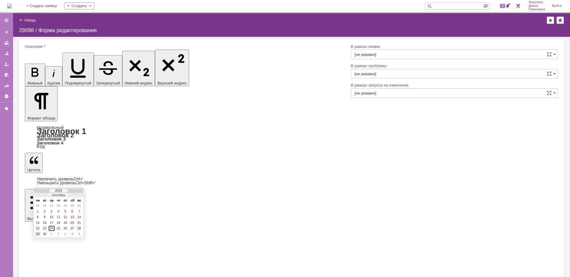
click at [39, 234] on div "29" at bounding box center [38, 233] width 6 height 5
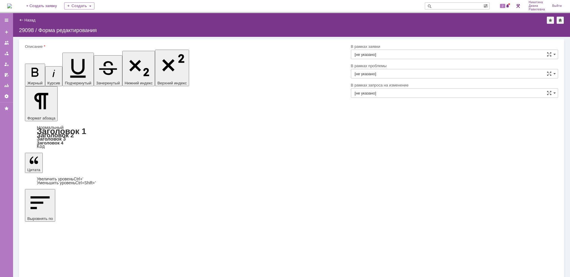
drag, startPoint x: 63, startPoint y: 181, endPoint x: 54, endPoint y: 180, distance: 8.6
type input "[DATE] 12:00"
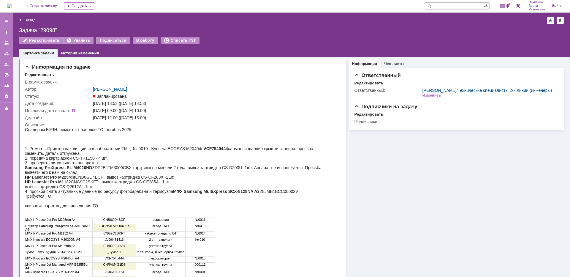
click at [12, 6] on img at bounding box center [9, 6] width 5 height 5
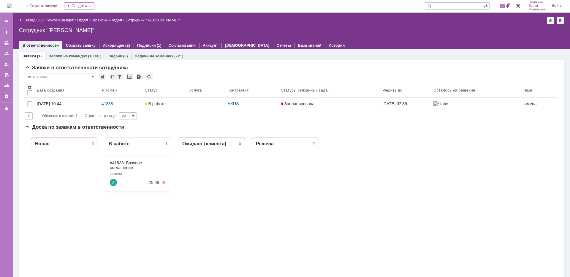
click at [50, 19] on link "ООО "Аксус-Самара"" at bounding box center [56, 20] width 38 height 4
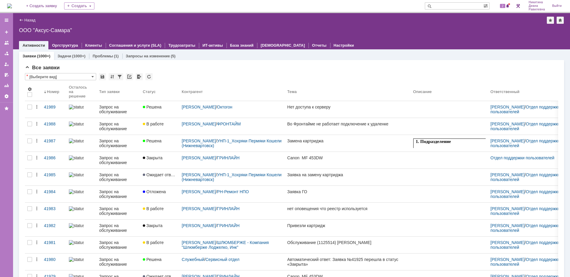
click at [456, 8] on input "text" at bounding box center [454, 5] width 58 height 7
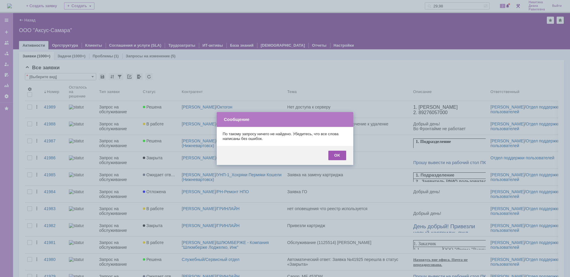
click at [337, 159] on div "OK" at bounding box center [337, 154] width 18 height 9
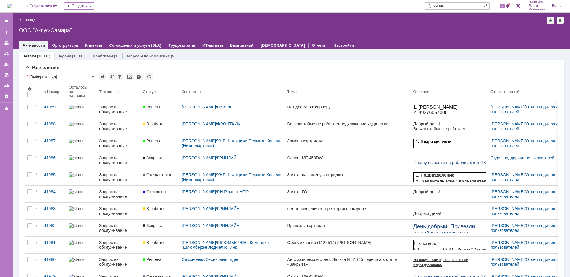
type input "29098"
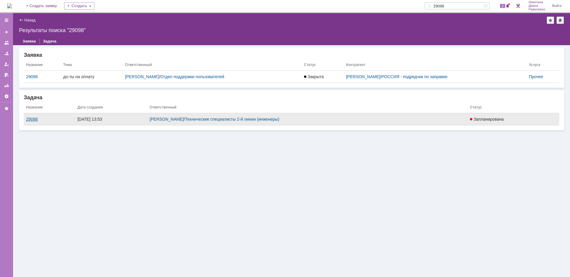
click at [32, 118] on div "29098" at bounding box center [49, 119] width 47 height 5
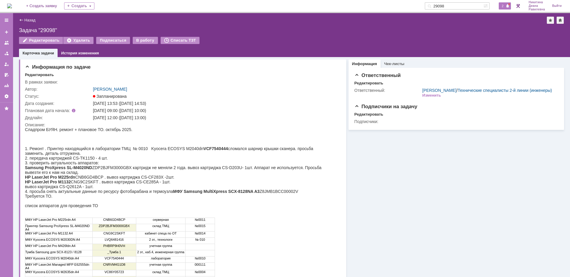
click at [500, 5] on span "2" at bounding box center [502, 6] width 5 height 4
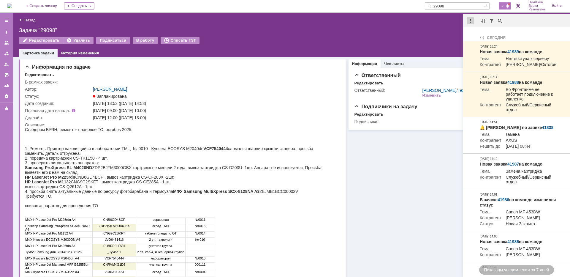
click at [471, 22] on div at bounding box center [469, 20] width 7 height 7
click at [476, 36] on div "Отметить уведомления прочитанными" at bounding box center [511, 36] width 80 height 4
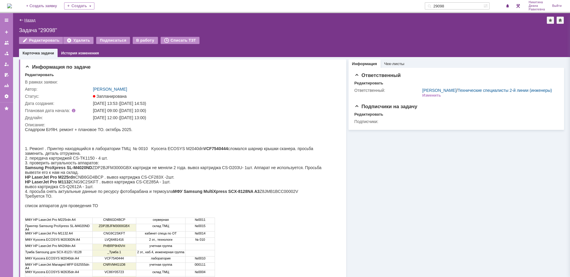
click at [26, 19] on link "Назад" at bounding box center [29, 20] width 11 height 4
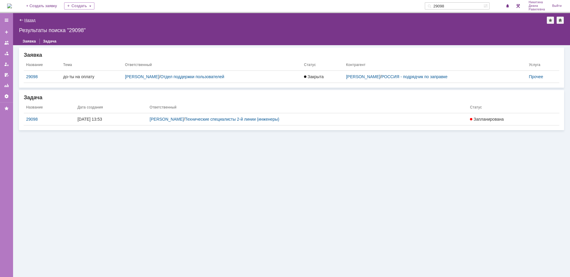
click at [30, 19] on link "Назад" at bounding box center [29, 20] width 11 height 4
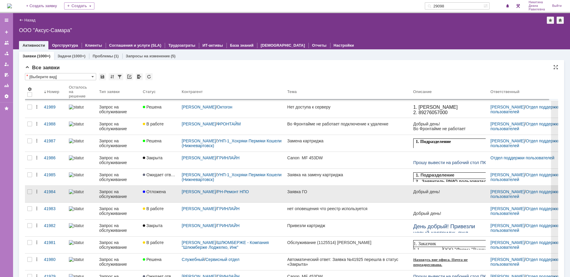
click at [116, 195] on div "Запрос на обслуживание" at bounding box center [118, 193] width 39 height 9
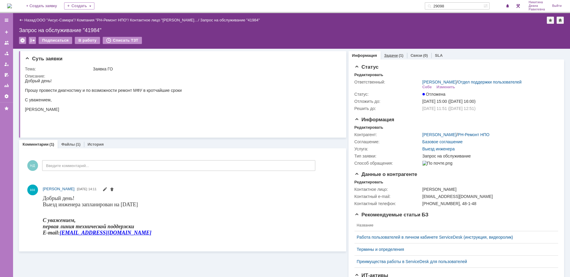
click at [399, 56] on div "(1)" at bounding box center [401, 55] width 5 height 4
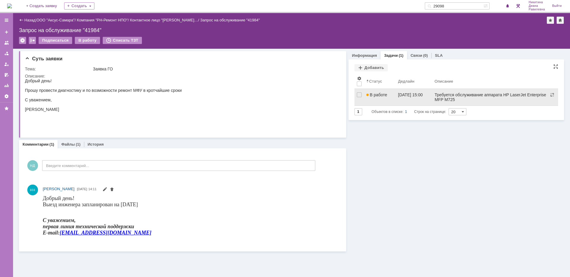
click at [389, 96] on div "В работе" at bounding box center [379, 94] width 27 height 5
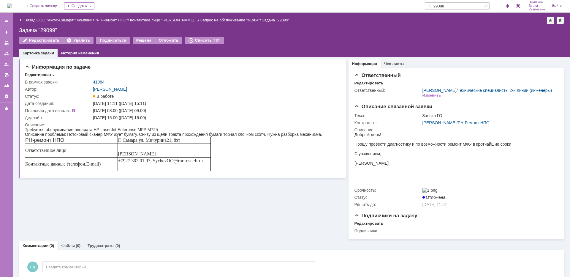
click at [26, 20] on link "Назад" at bounding box center [29, 20] width 11 height 4
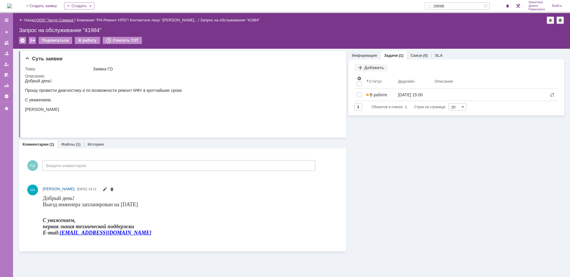
click at [56, 20] on link "ООО "Аксус-Самара"" at bounding box center [56, 20] width 38 height 4
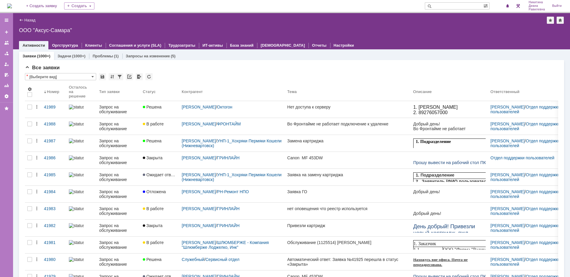
click at [440, 7] on input "text" at bounding box center [454, 5] width 58 height 7
type input "сладпром"
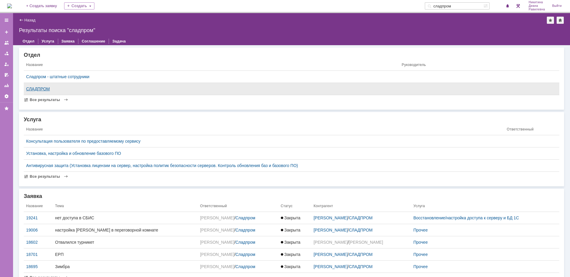
click at [33, 89] on div "СЛАДПРОМ" at bounding box center [211, 88] width 371 height 5
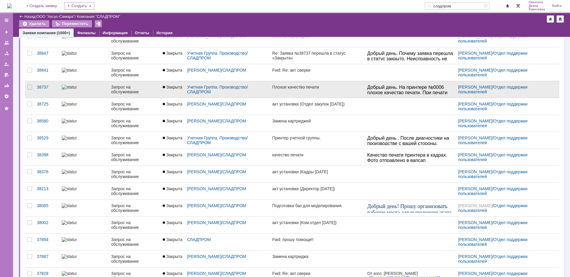
scroll to position [147, 0]
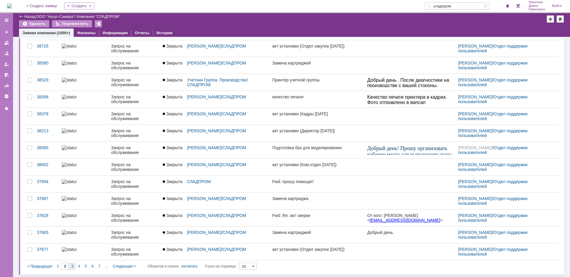
click at [73, 264] on div "3" at bounding box center [72, 265] width 7 height 7
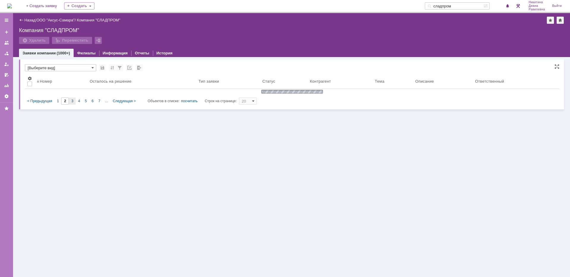
scroll to position [0, 0]
type input "3"
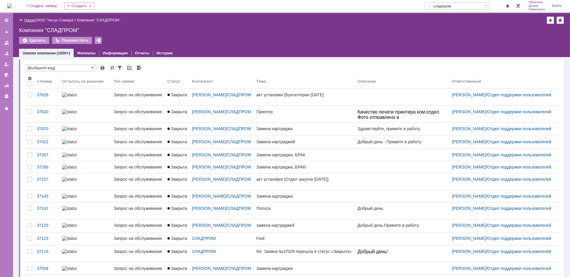
click at [29, 19] on link "Назад" at bounding box center [29, 20] width 11 height 4
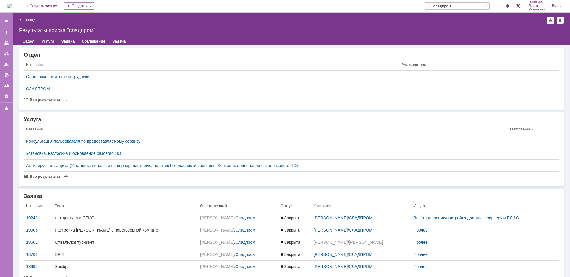
click at [114, 42] on link "Задача" at bounding box center [119, 41] width 20 height 9
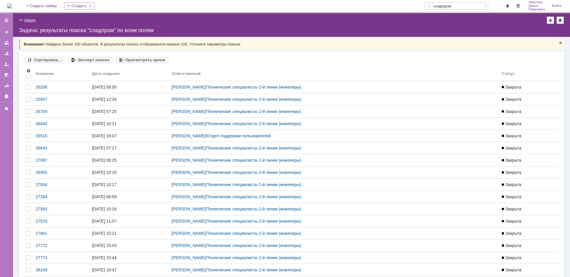
click at [32, 21] on link "Назад" at bounding box center [29, 20] width 11 height 4
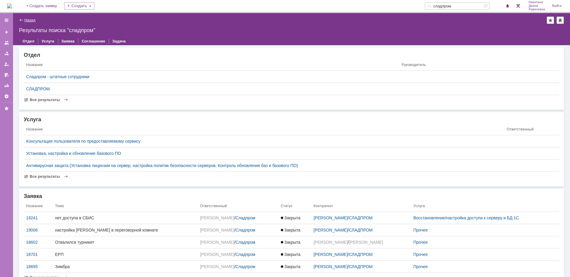
click at [28, 20] on link "Назад" at bounding box center [29, 20] width 11 height 4
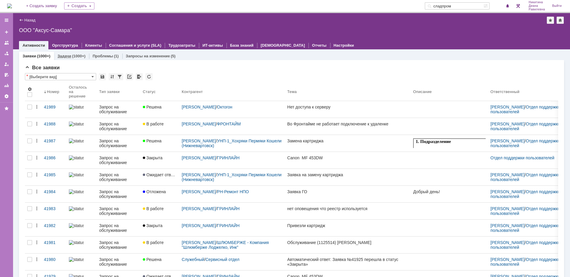
click at [70, 54] on link "Задачи" at bounding box center [65, 56] width 14 height 4
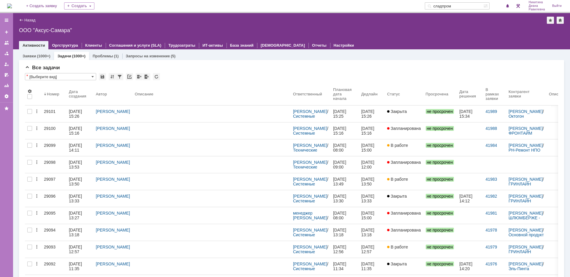
click at [457, 7] on input "сладпром" at bounding box center [454, 5] width 58 height 7
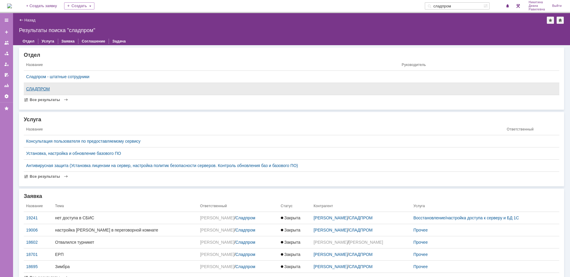
click at [41, 88] on div "СЛАДПРОМ" at bounding box center [211, 88] width 371 height 5
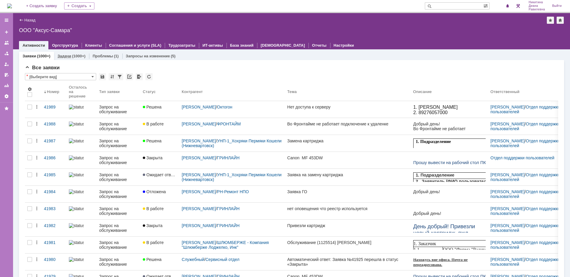
click at [72, 56] on div "(1000+)" at bounding box center [78, 56] width 13 height 4
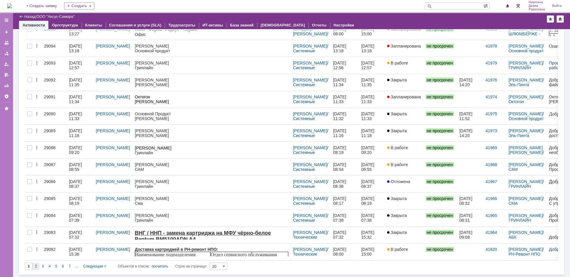
click at [36, 266] on span "2" at bounding box center [36, 266] width 2 height 4
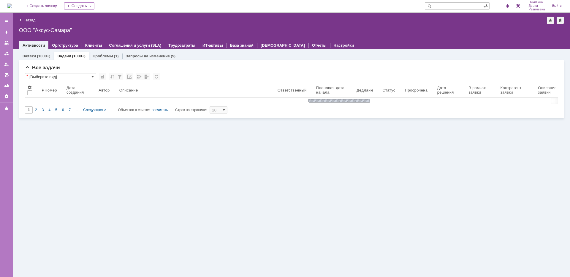
type input "2"
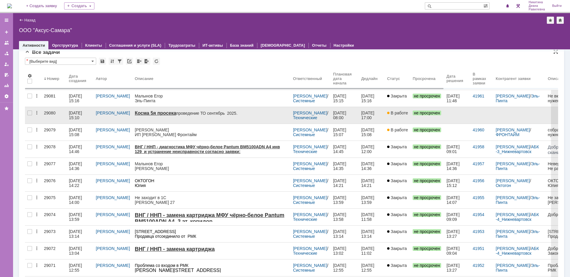
click at [64, 114] on link "29080" at bounding box center [54, 115] width 25 height 17
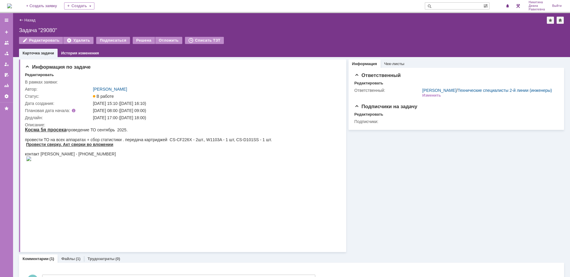
click at [31, 161] on img at bounding box center [28, 158] width 5 height 5
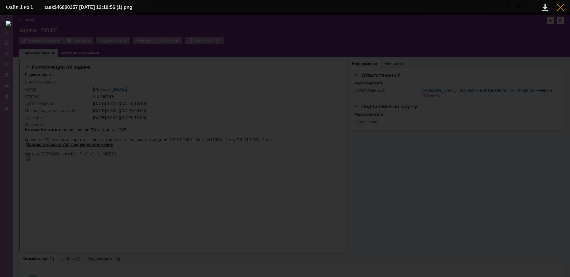
click at [561, 9] on div at bounding box center [560, 7] width 7 height 7
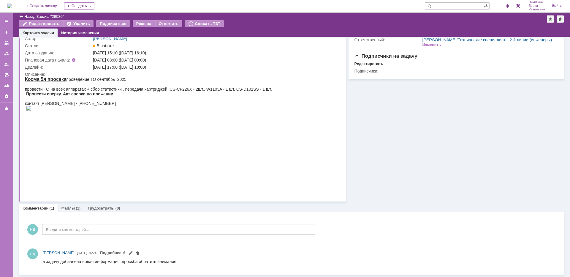
click at [69, 207] on link "Файлы" at bounding box center [68, 208] width 14 height 4
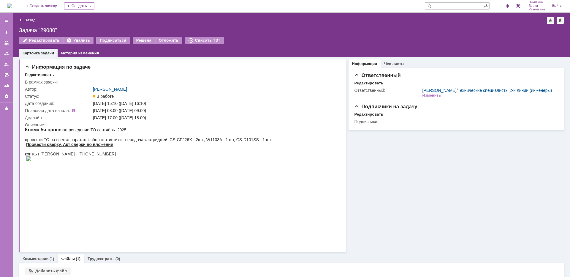
click at [27, 20] on link "Назад" at bounding box center [29, 20] width 11 height 4
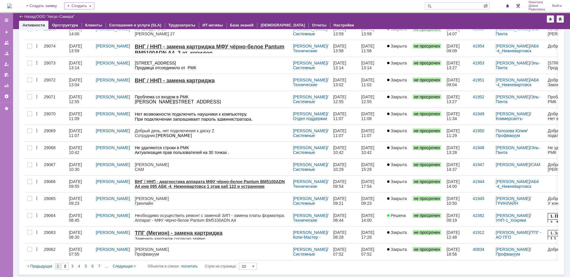
click at [58, 266] on span "1" at bounding box center [58, 266] width 2 height 4
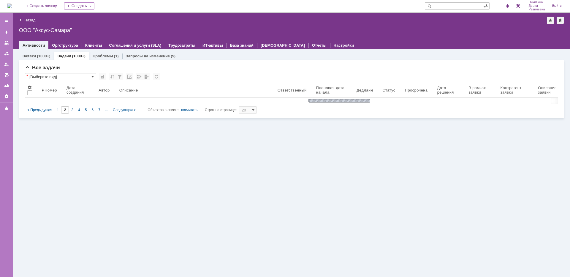
type input "1"
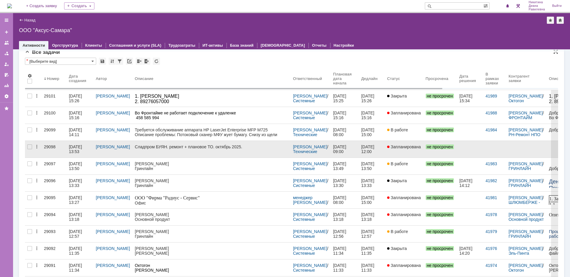
click at [61, 150] on link "29098" at bounding box center [54, 149] width 25 height 17
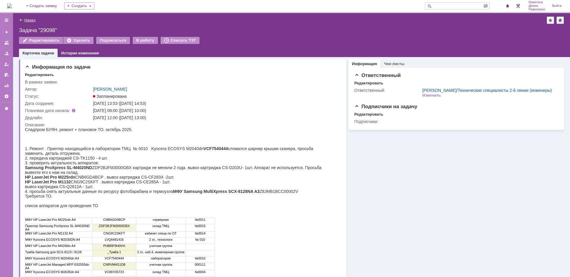
click at [28, 19] on link "Назад" at bounding box center [29, 20] width 11 height 4
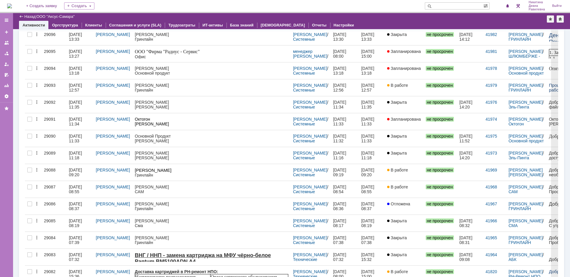
scroll to position [148, 0]
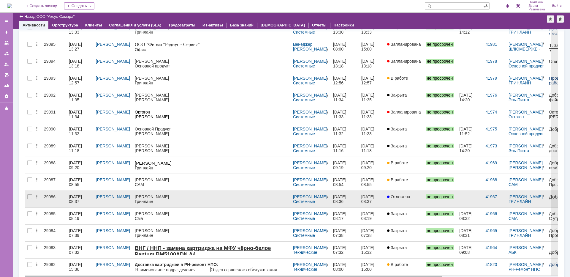
click at [71, 200] on div "24.09.2025 08:37" at bounding box center [76, 198] width 14 height 9
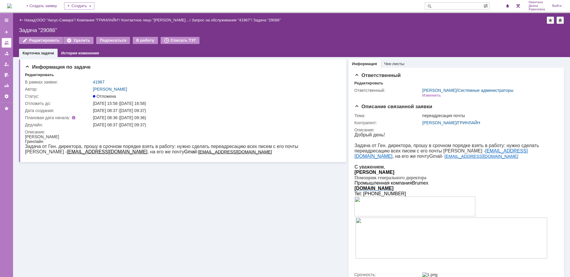
click at [7, 43] on div at bounding box center [6, 42] width 5 height 5
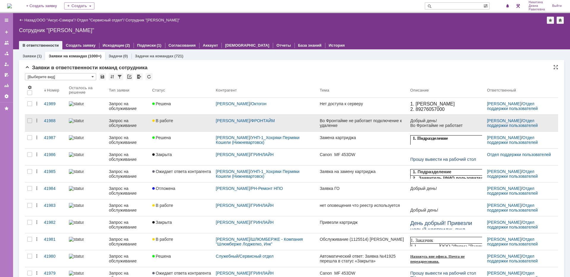
click at [100, 121] on div at bounding box center [86, 120] width 35 height 5
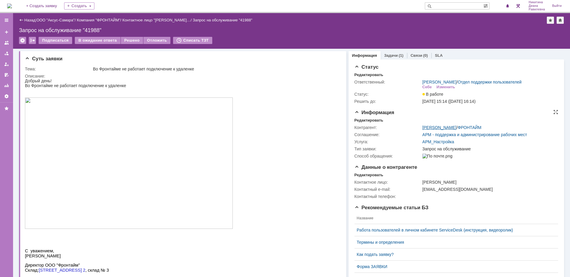
click at [437, 130] on link "[PERSON_NAME]" at bounding box center [439, 127] width 34 height 5
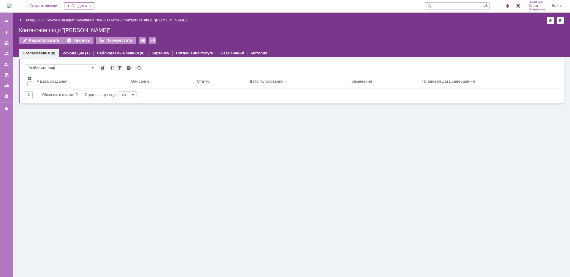
click at [25, 19] on link "Назад" at bounding box center [29, 20] width 11 height 4
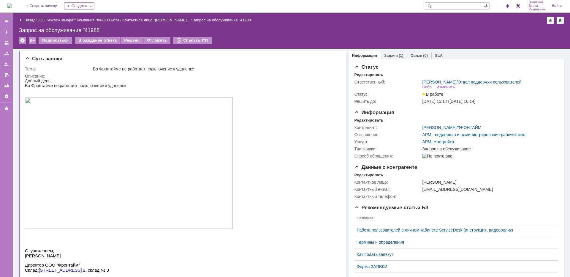
click at [30, 18] on link "Назад" at bounding box center [29, 20] width 11 height 4
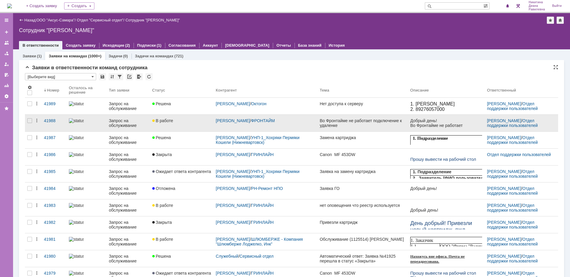
click at [83, 121] on img at bounding box center [76, 120] width 15 height 5
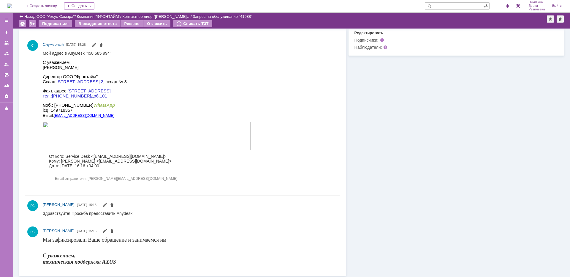
scroll to position [337, 0]
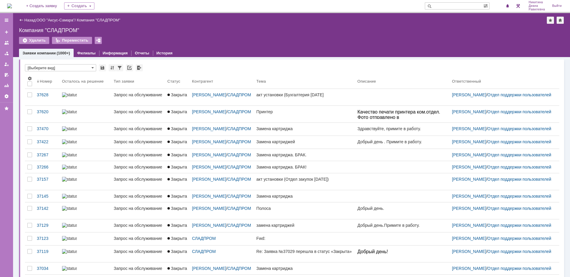
click at [58, 18] on div "Назад | ООО "Аксус-Самара" / Компания "СЛАДПРОМ"" at bounding box center [291, 20] width 545 height 7
click at [59, 20] on link "ООО "Аксус-Самара"" at bounding box center [56, 20] width 38 height 4
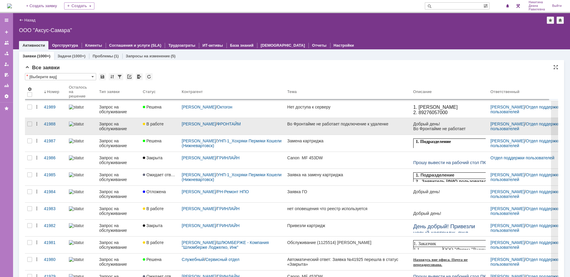
click at [109, 125] on div "Запрос на обслуживание" at bounding box center [118, 125] width 39 height 9
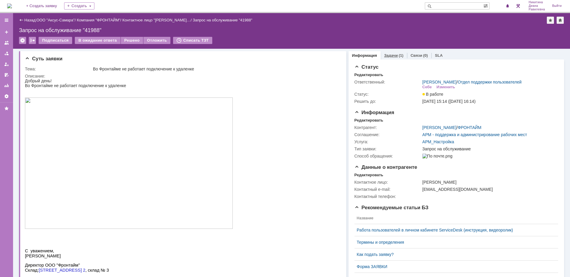
click at [393, 54] on link "Задачи" at bounding box center [391, 55] width 14 height 4
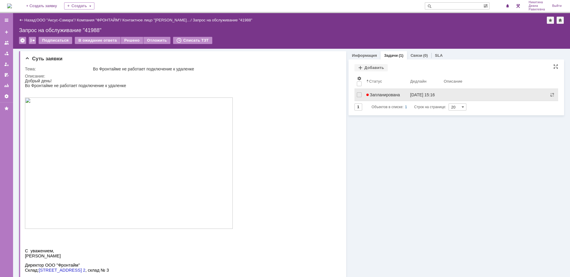
click at [387, 91] on link "Запланирована" at bounding box center [386, 95] width 44 height 12
